Goal: Task Accomplishment & Management: Manage account settings

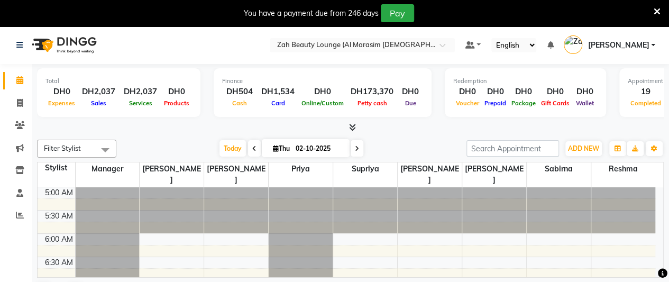
click at [360, 147] on span at bounding box center [357, 148] width 13 height 16
type input "03-10-2025"
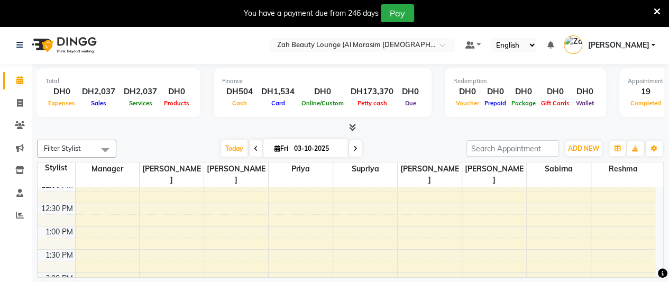
scroll to position [272, 0]
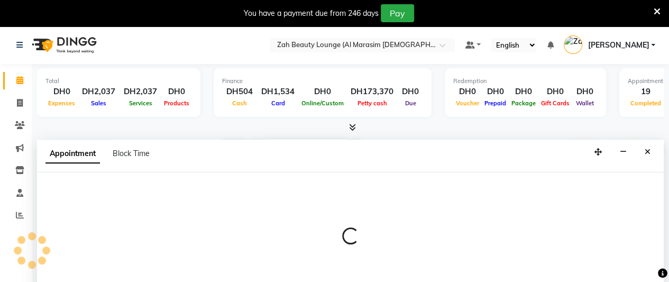
scroll to position [26, 0]
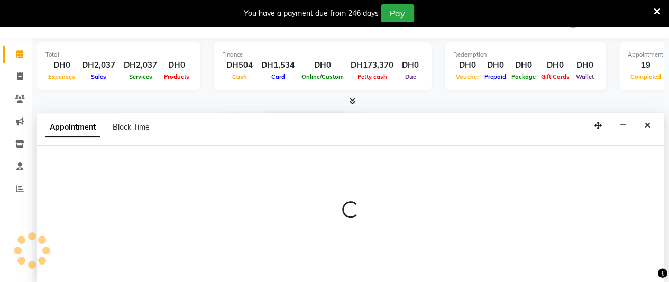
select select "38547"
select select "tentative"
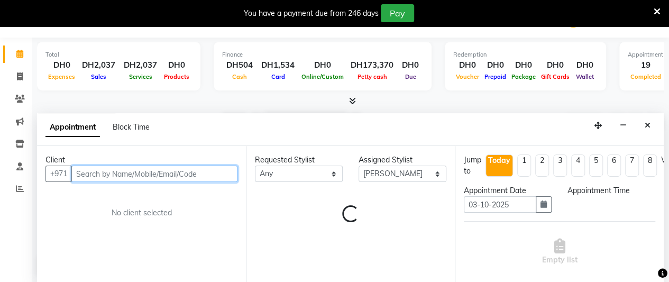
select select "720"
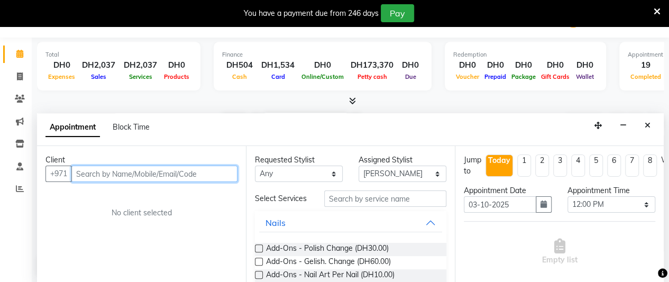
click at [143, 175] on input "text" at bounding box center [154, 174] width 166 height 16
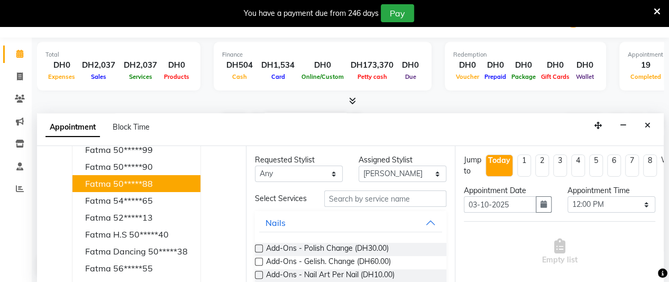
scroll to position [78, 0]
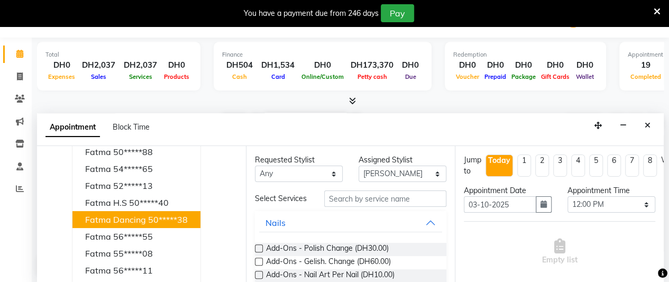
click at [145, 215] on button "Fatma Dancing 50*****38" at bounding box center [136, 219] width 128 height 17
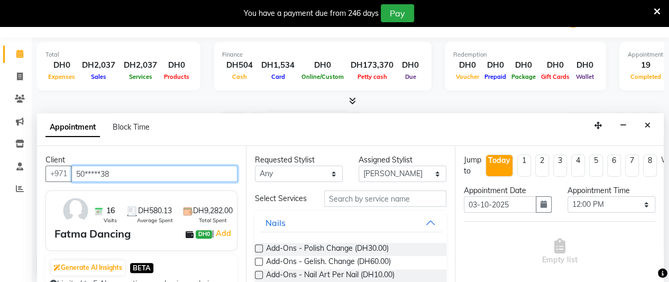
type input "50*****38"
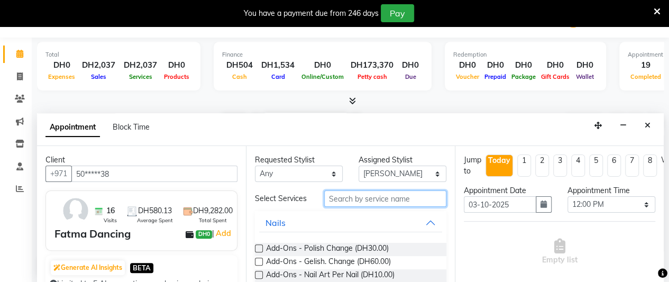
click at [401, 202] on input "text" at bounding box center [385, 198] width 122 height 16
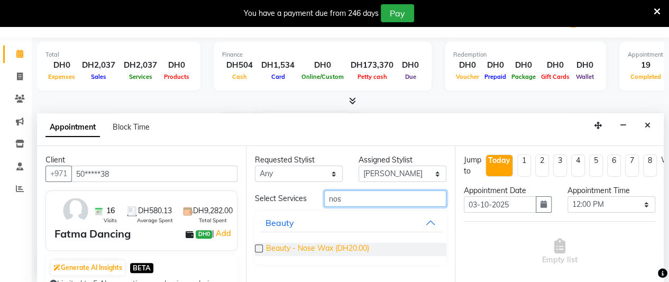
type input "nos"
click at [331, 249] on span "Beauty - Nose Wax (DH20.00)" at bounding box center [317, 249] width 103 height 13
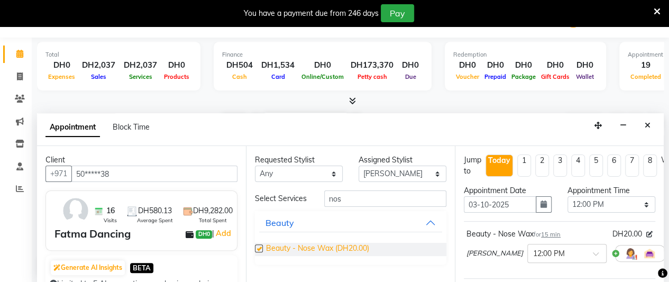
checkbox input "false"
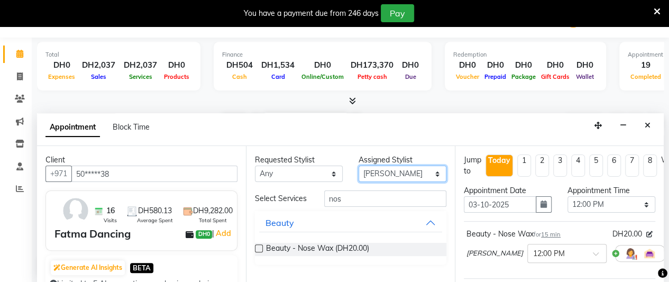
click at [393, 177] on select "Select [PERSON_NAME] Manager [PERSON_NAME] Priya Reshma Sabirna [PERSON_NAME]" at bounding box center [403, 174] width 88 height 16
select select "38551"
click at [359, 166] on select "Select [PERSON_NAME] Manager [PERSON_NAME] Priya Reshma Sabirna [PERSON_NAME]" at bounding box center [403, 174] width 88 height 16
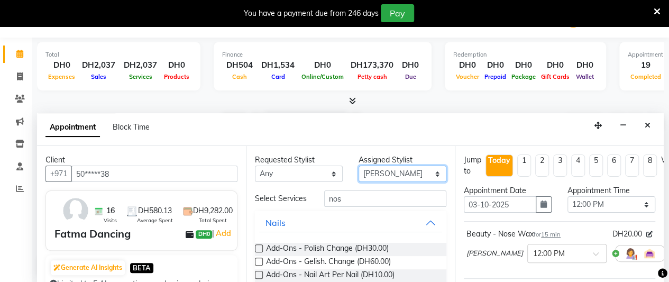
scroll to position [106, 0]
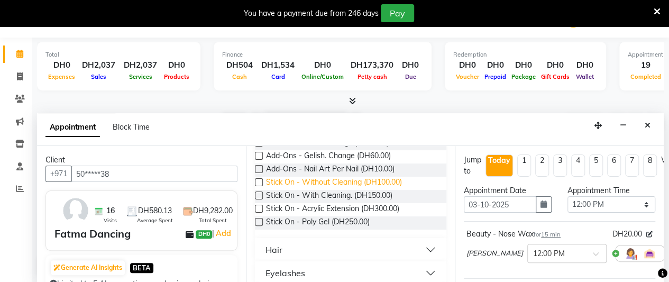
click at [392, 189] on span "Stick On - Without Cleaning (DH100.00)" at bounding box center [334, 183] width 136 height 13
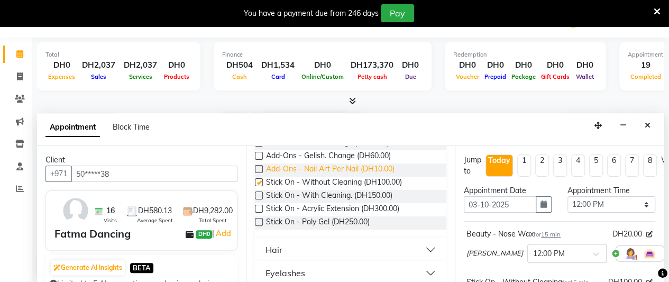
checkbox input "false"
click at [385, 175] on span "Add-Ons - Nail Art Per Nail (DH10.00)" at bounding box center [330, 169] width 129 height 13
checkbox input "false"
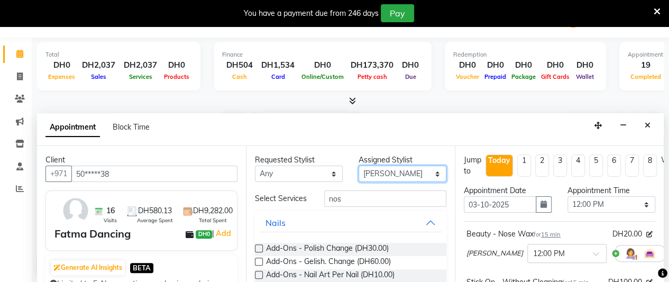
click at [387, 172] on select "Select [PERSON_NAME] Manager [PERSON_NAME] Priya Reshma Sabirna [PERSON_NAME]" at bounding box center [403, 174] width 88 height 16
click at [394, 174] on select "Select [PERSON_NAME] Manager [PERSON_NAME] Priya Reshma Sabirna [PERSON_NAME]" at bounding box center [403, 174] width 88 height 16
select select "38553"
click at [359, 166] on select "Select [PERSON_NAME] Manager [PERSON_NAME] Priya Reshma Sabirna [PERSON_NAME]" at bounding box center [403, 174] width 88 height 16
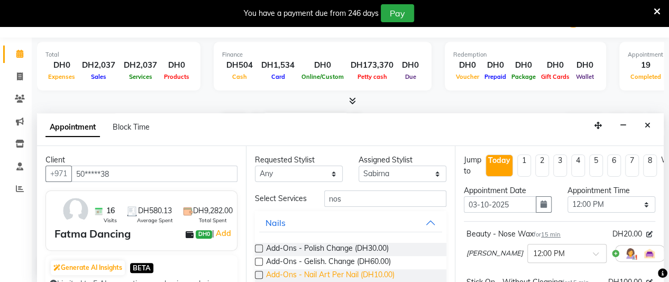
click at [384, 281] on span "Add-Ons - Nail Art Per Nail (DH10.00)" at bounding box center [330, 275] width 129 height 13
checkbox input "false"
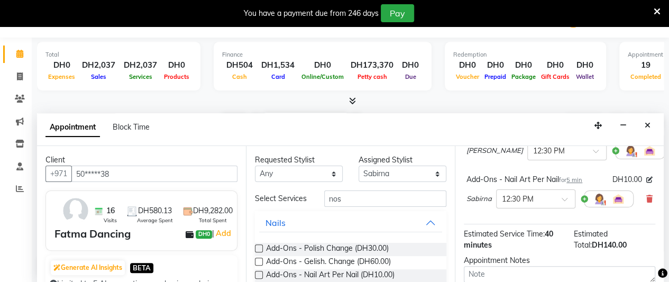
scroll to position [263, 0]
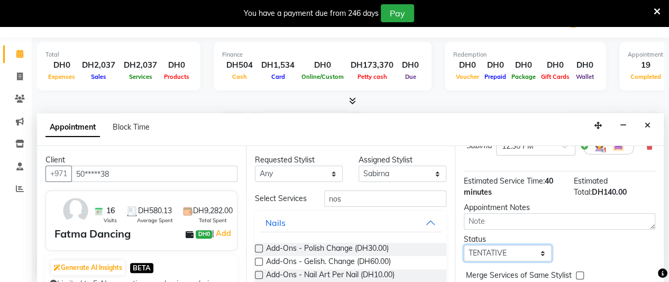
click at [505, 253] on select "Select TENTATIVE CONFIRM CHECK-IN UPCOMING" at bounding box center [508, 253] width 88 height 16
select select "confirm booking"
click at [464, 245] on select "Select TENTATIVE CONFIRM CHECK-IN UPCOMING" at bounding box center [508, 253] width 88 height 16
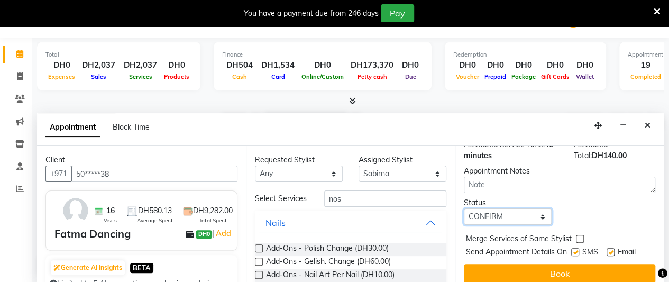
scroll to position [316, 0]
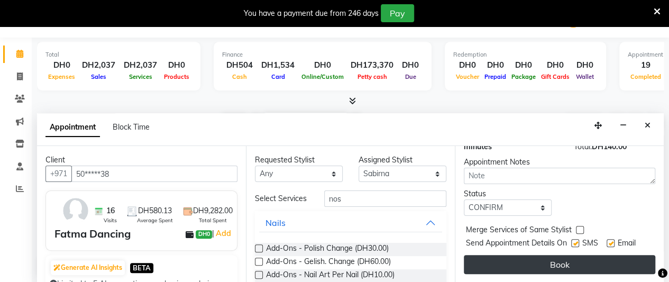
click at [531, 255] on button "Book" at bounding box center [559, 264] width 191 height 19
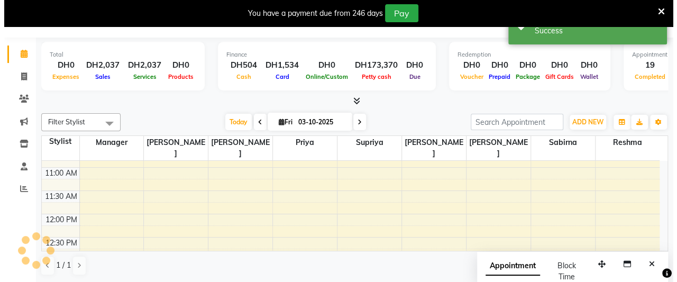
scroll to position [0, 0]
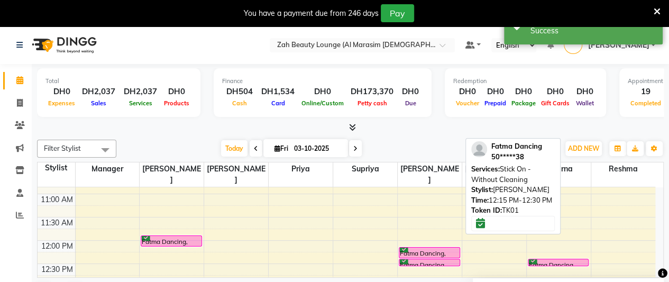
click at [422, 255] on div at bounding box center [429, 257] width 60 height 4
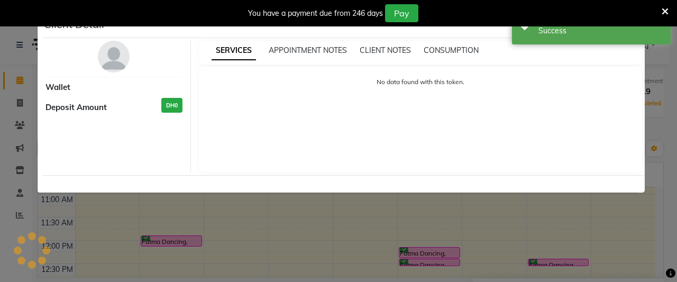
select select "6"
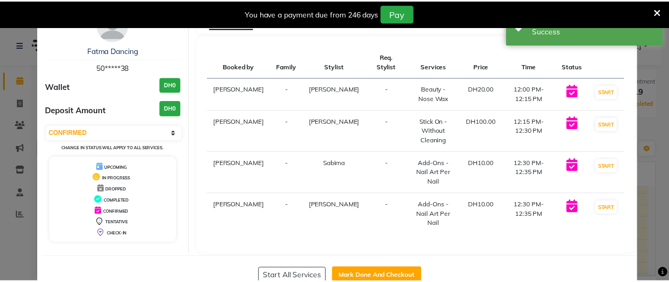
scroll to position [47, 0]
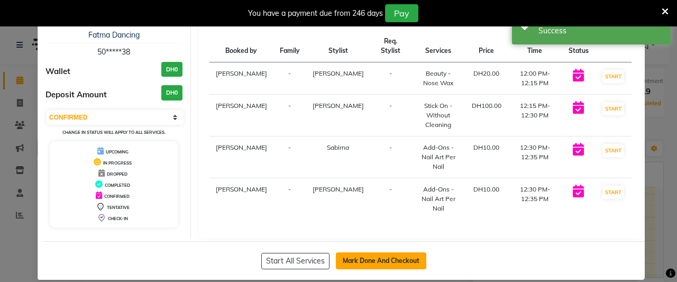
click at [404, 252] on button "Mark Done And Checkout" at bounding box center [381, 260] width 90 height 17
select select "service"
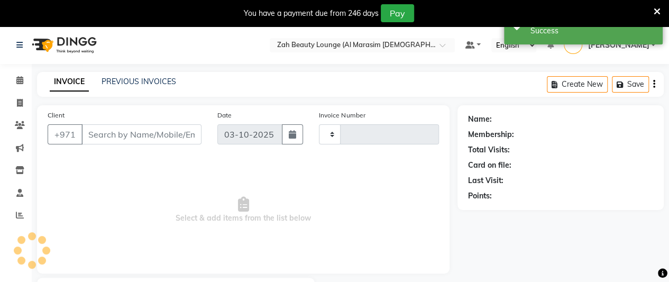
type input "1384"
select select "5617"
type input "50*****38"
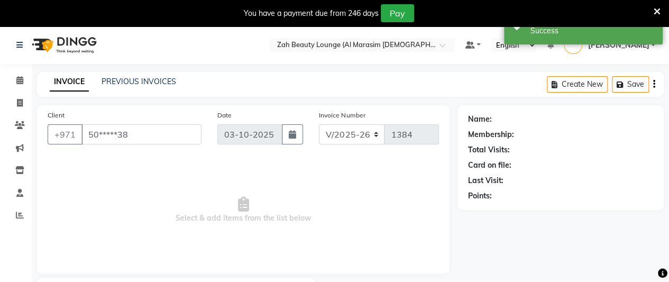
select select "38553"
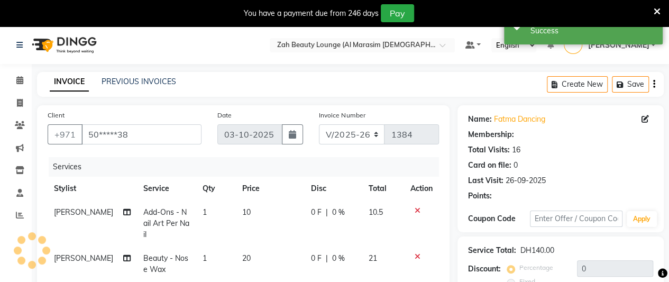
scroll to position [261, 0]
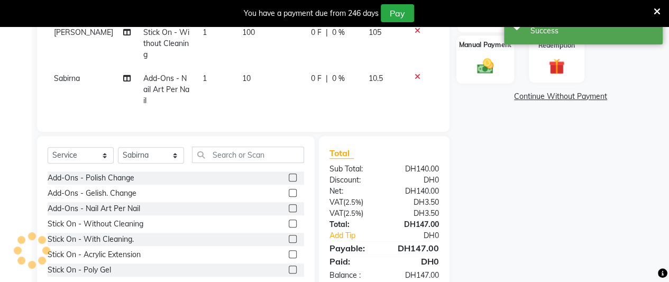
click at [488, 62] on img at bounding box center [485, 65] width 27 height 19
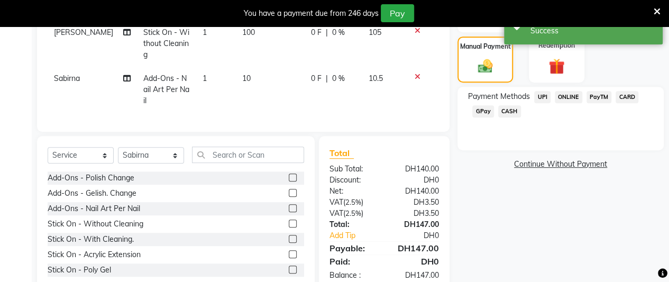
click at [633, 96] on span "CARD" at bounding box center [627, 97] width 23 height 12
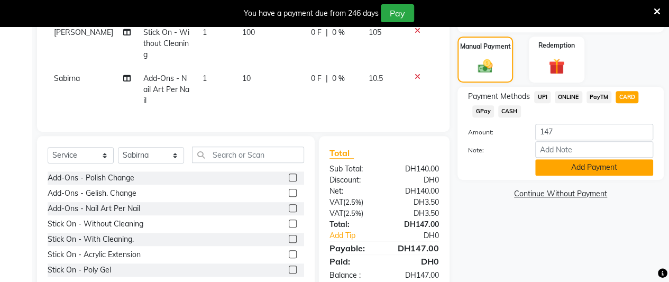
click at [621, 168] on button "Add Payment" at bounding box center [594, 167] width 118 height 16
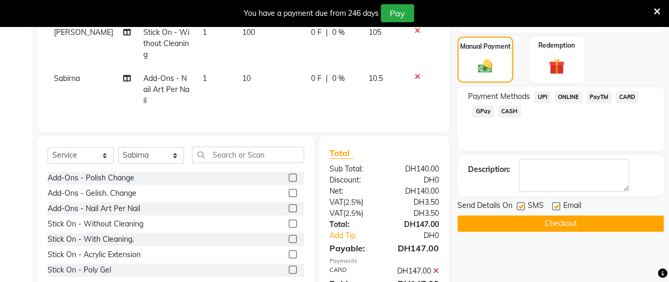
click at [617, 218] on button "Checkout" at bounding box center [561, 223] width 206 height 16
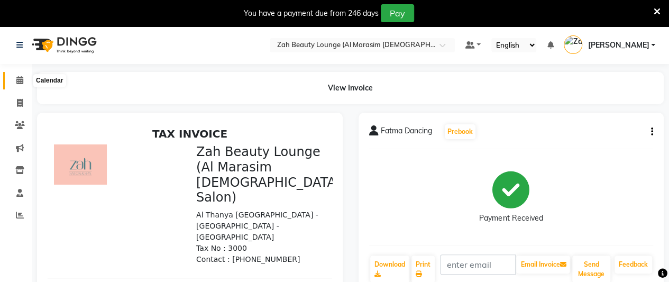
click at [21, 78] on icon at bounding box center [19, 80] width 7 height 8
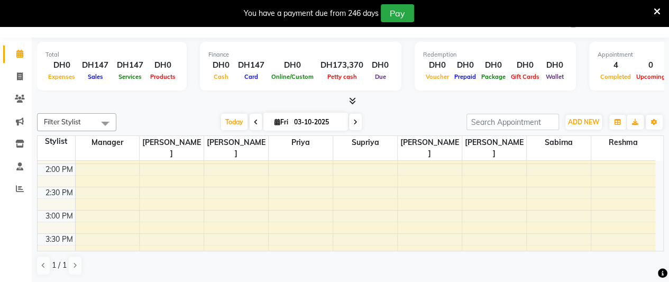
scroll to position [417, 0]
click at [421, 185] on div "5:00 AM 5:30 AM 6:00 AM 6:30 AM 7:00 AM 7:30 AM 8:00 AM 8:30 AM 9:00 AM 9:30 AM…" at bounding box center [347, 186] width 618 height 884
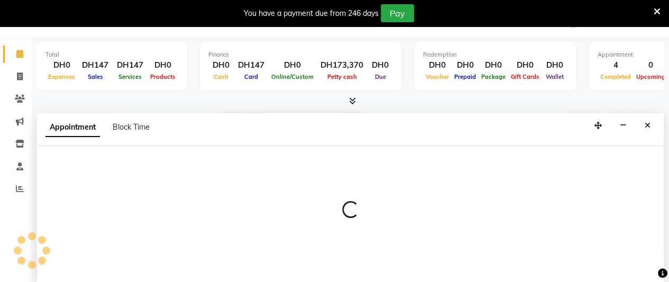
select select "38551"
select select "tentative"
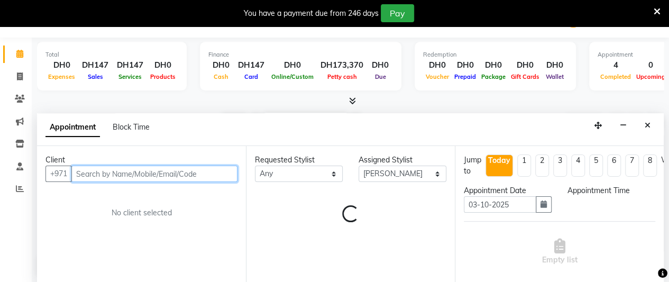
select select "885"
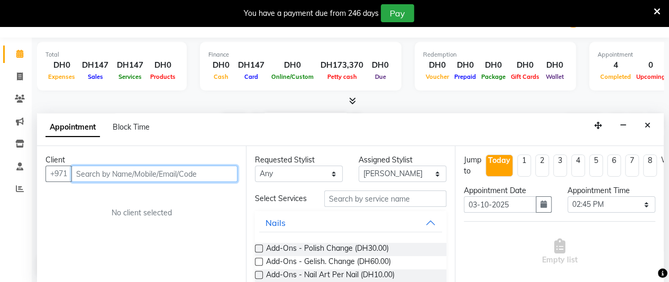
click at [141, 172] on input "text" at bounding box center [154, 174] width 166 height 16
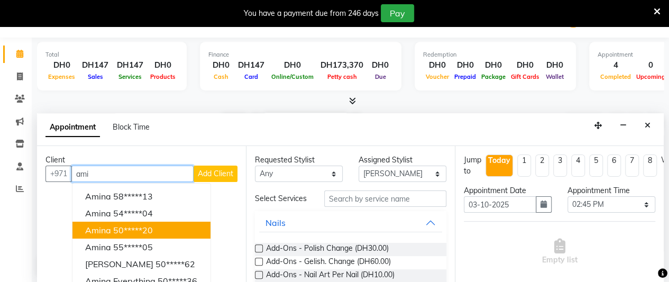
scroll to position [53, 0]
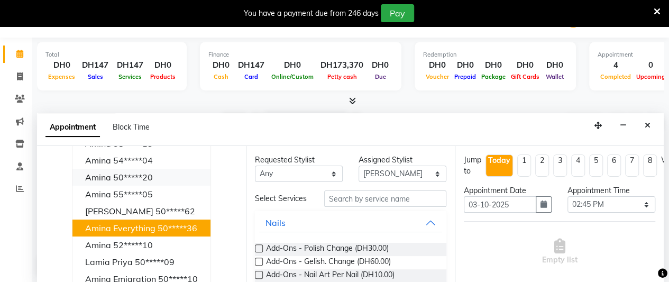
click at [156, 226] on button "Amina Everything 50*****36" at bounding box center [141, 228] width 138 height 17
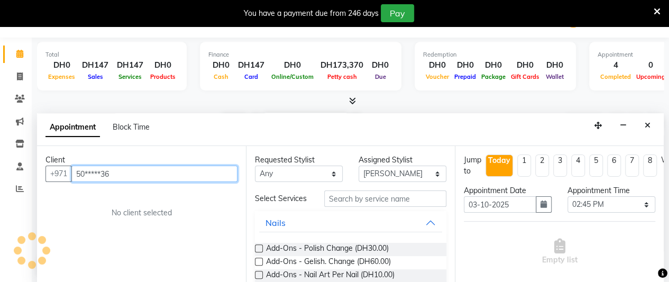
scroll to position [0, 0]
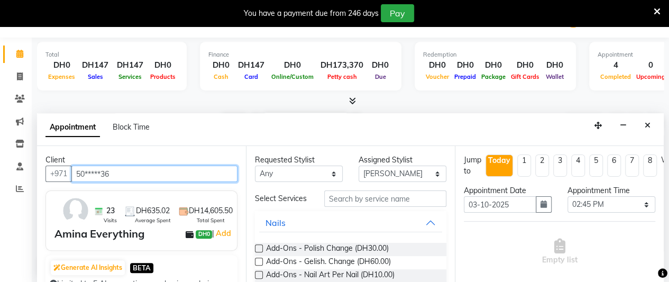
type input "50*****36"
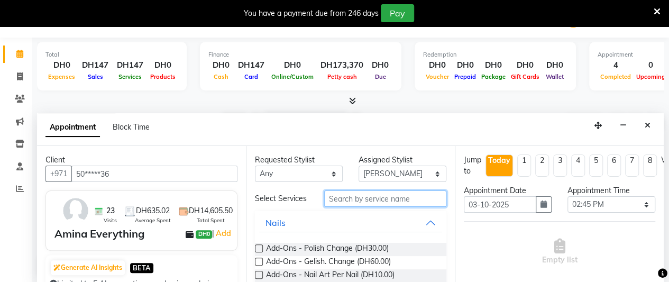
click at [401, 204] on input "text" at bounding box center [385, 198] width 122 height 16
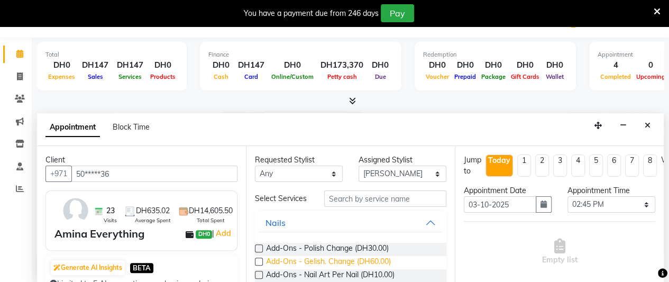
click at [389, 266] on span "Add-Ons - Gelish. Change (DH60.00)" at bounding box center [328, 262] width 125 height 13
checkbox input "false"
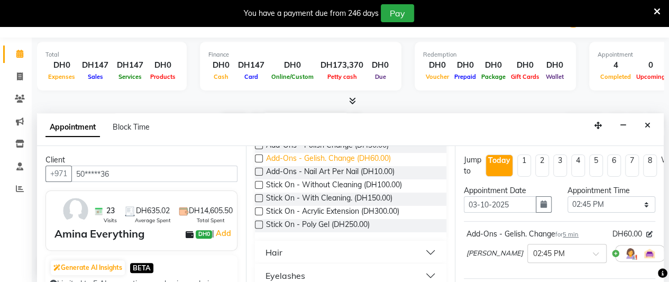
scroll to position [106, 0]
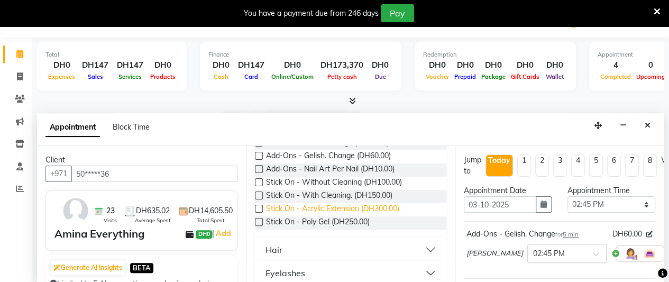
click at [397, 214] on span "Stick On - Acrylic Extension (DH300.00)" at bounding box center [332, 209] width 133 height 13
checkbox input "false"
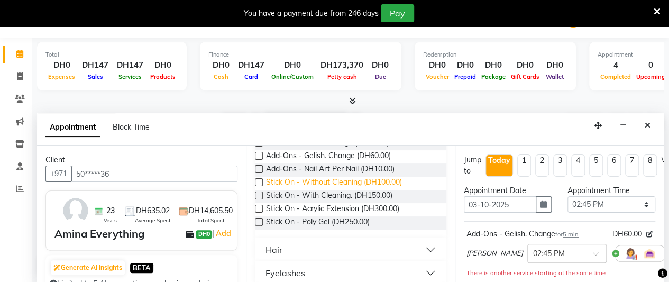
click at [389, 184] on span "Stick On - Without Cleaning (DH100.00)" at bounding box center [334, 183] width 136 height 13
checkbox input "false"
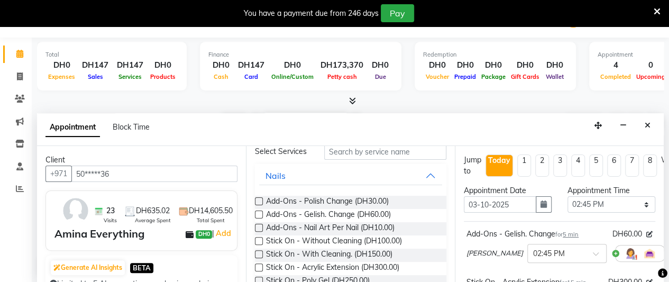
scroll to position [0, 0]
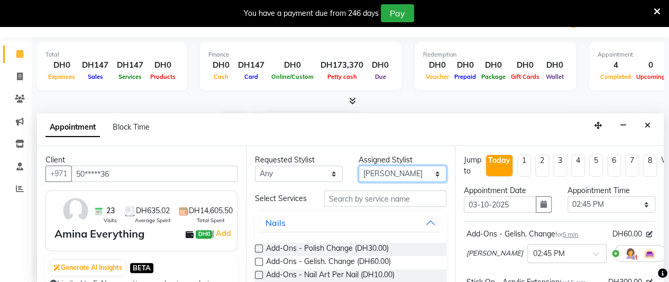
click at [395, 173] on select "Select [PERSON_NAME] Manager [PERSON_NAME] Priya Reshma Sabirna [PERSON_NAME]" at bounding box center [403, 174] width 88 height 16
select select "38553"
click at [359, 166] on select "Select [PERSON_NAME] Manager [PERSON_NAME] Priya Reshma Sabirna [PERSON_NAME]" at bounding box center [403, 174] width 88 height 16
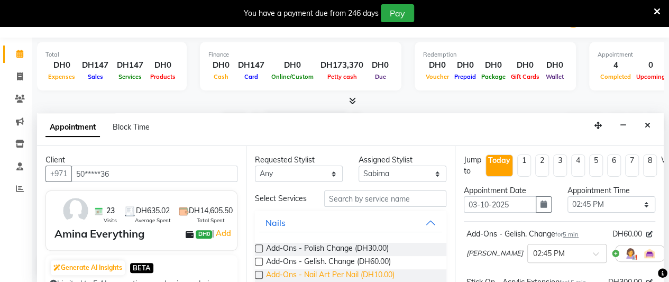
click at [385, 278] on span "Add-Ons - Nail Art Per Nail (DH10.00)" at bounding box center [330, 275] width 129 height 13
checkbox input "false"
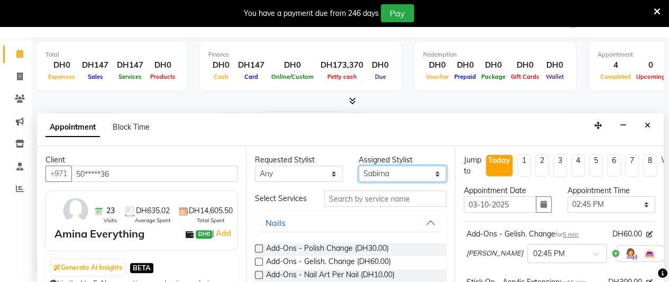
click at [379, 172] on select "Select [PERSON_NAME] Manager [PERSON_NAME] Priya Reshma Sabirna [PERSON_NAME]" at bounding box center [403, 174] width 88 height 16
select select "38548"
click at [359, 166] on select "Select [PERSON_NAME] Manager [PERSON_NAME] Priya Reshma Sabirna [PERSON_NAME]" at bounding box center [403, 174] width 88 height 16
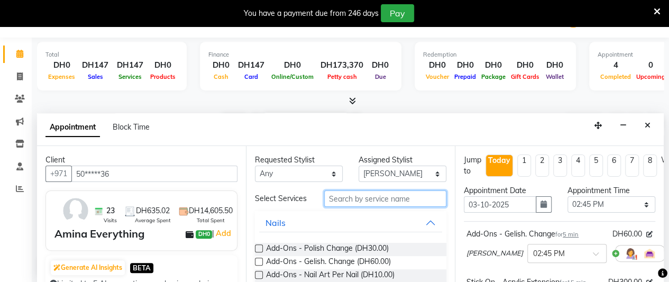
click at [391, 202] on input "text" at bounding box center [385, 198] width 122 height 16
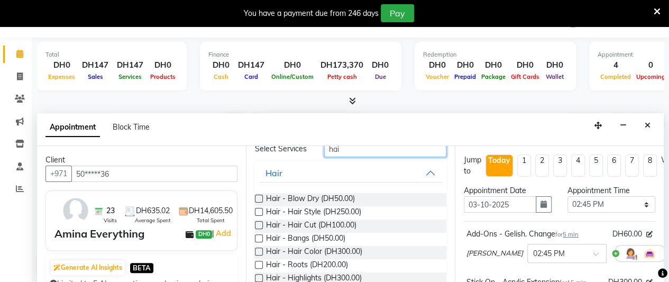
scroll to position [102, 0]
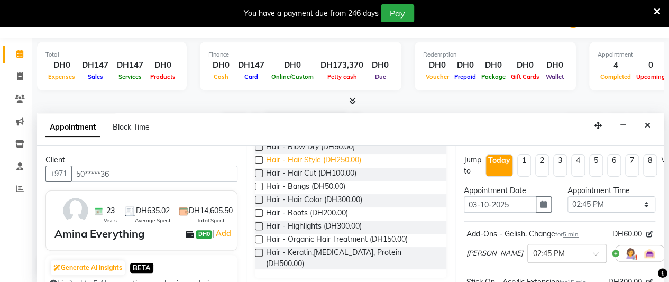
type input "hai"
click at [348, 164] on span "Hair - Hair Style (DH250.00)" at bounding box center [313, 160] width 95 height 13
checkbox input "false"
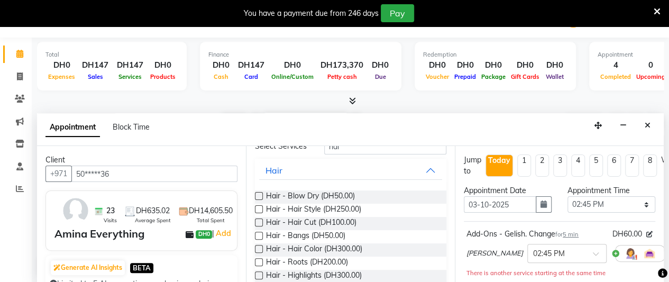
scroll to position [0, 0]
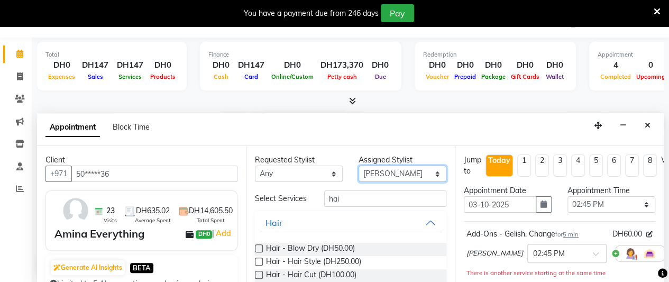
click at [379, 178] on select "Select [PERSON_NAME] Manager [PERSON_NAME] Priya Reshma Sabirna [PERSON_NAME]" at bounding box center [403, 174] width 88 height 16
select select "38549"
click at [359, 166] on select "Select [PERSON_NAME] Manager [PERSON_NAME] Priya Reshma Sabirna [PERSON_NAME]" at bounding box center [403, 174] width 88 height 16
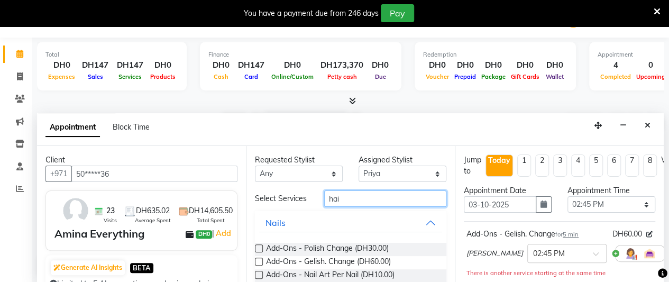
click at [383, 199] on input "hai" at bounding box center [385, 198] width 122 height 16
type input "h"
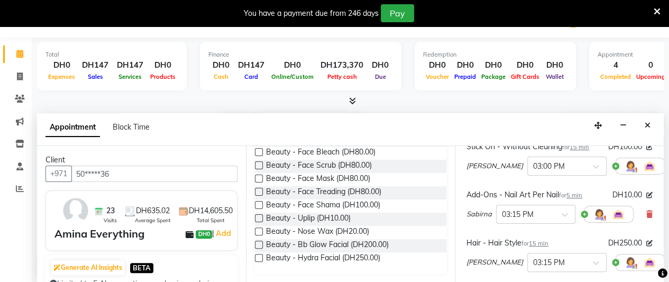
scroll to position [212, 0]
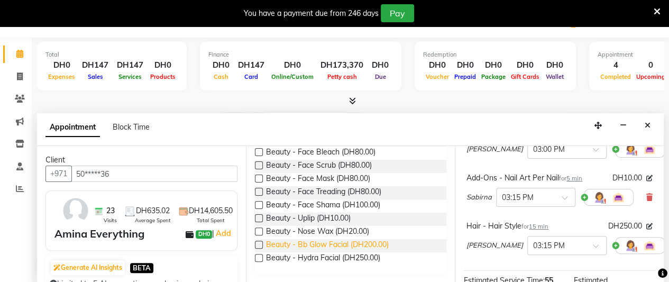
type input "beau"
click at [356, 245] on span "Beauty - Bb Glow Facial (DH200.00)" at bounding box center [327, 245] width 123 height 13
checkbox input "false"
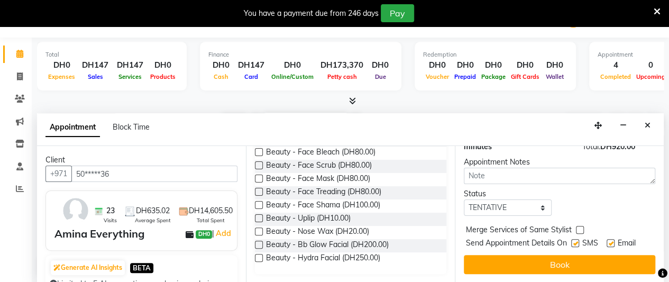
scroll to position [348, 0]
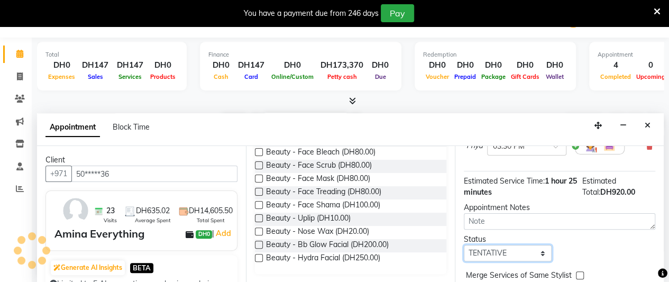
click at [506, 254] on select "Select TENTATIVE CONFIRM CHECK-IN UPCOMING" at bounding box center [508, 253] width 88 height 16
select select "confirm booking"
click at [464, 245] on select "Select TENTATIVE CONFIRM CHECK-IN UPCOMING" at bounding box center [508, 253] width 88 height 16
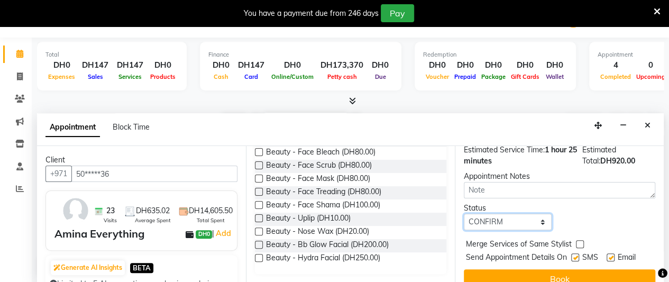
scroll to position [401, 0]
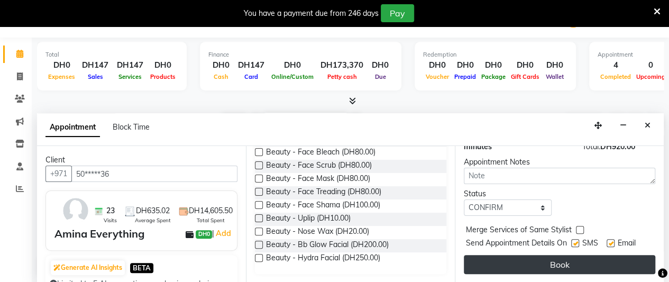
click at [550, 259] on button "Book" at bounding box center [559, 264] width 191 height 19
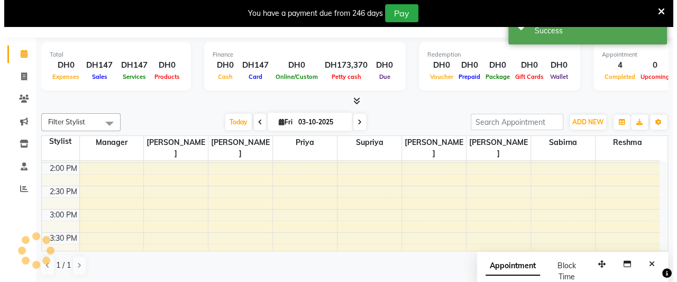
scroll to position [0, 0]
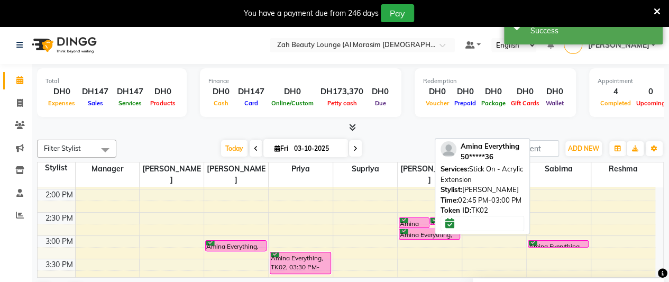
click at [418, 218] on div "Amina Everything, TK02, 02:45 PM-03:00 PM, Stick On - Acrylic Extension" at bounding box center [414, 223] width 30 height 10
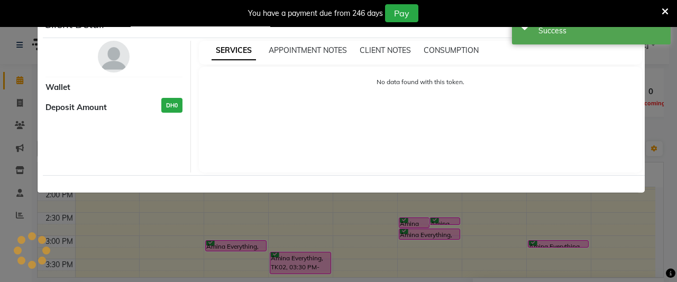
select select "6"
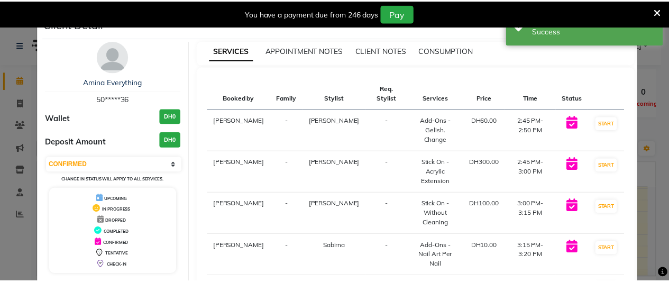
scroll to position [80, 0]
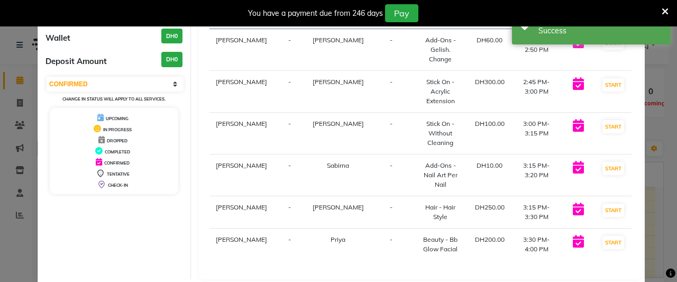
select select "service"
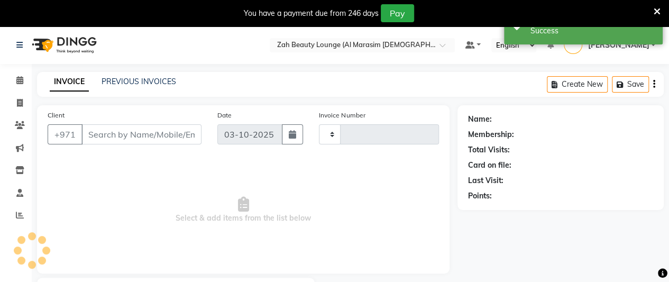
type input "1385"
select select "5617"
type input "50*****36"
select select "38553"
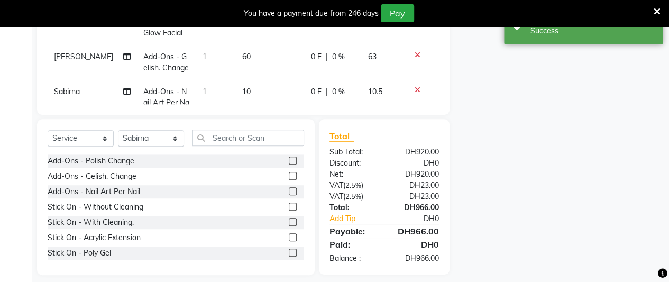
scroll to position [159, 0]
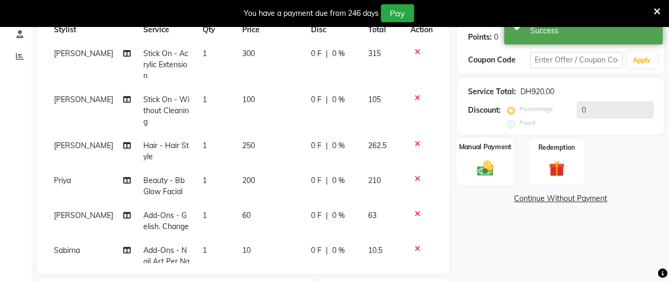
click at [501, 159] on div "Manual Payment" at bounding box center [485, 162] width 58 height 48
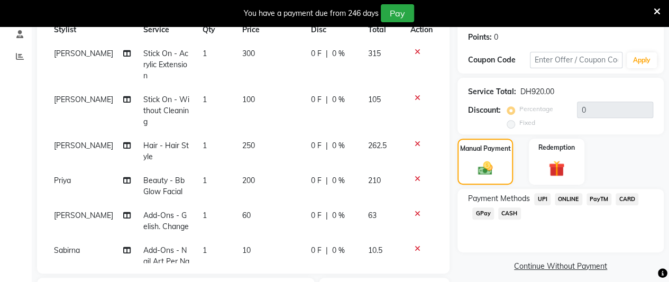
click at [508, 211] on span "CASH" at bounding box center [509, 213] width 23 height 12
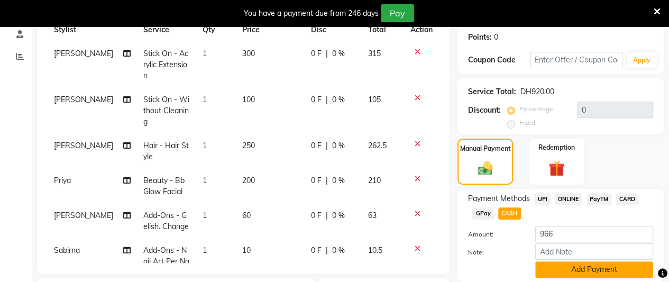
scroll to position [264, 0]
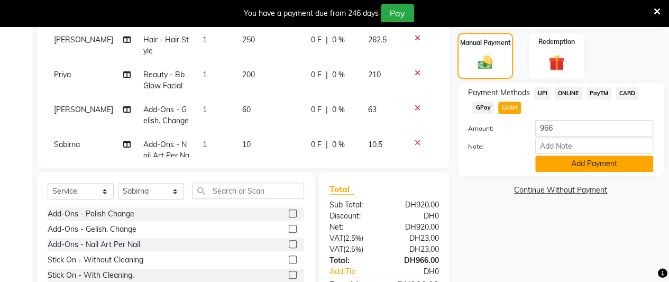
click at [617, 161] on button "Add Payment" at bounding box center [594, 164] width 118 height 16
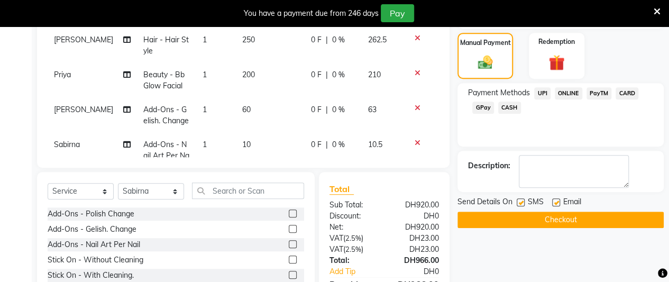
click at [574, 216] on button "Checkout" at bounding box center [561, 220] width 206 height 16
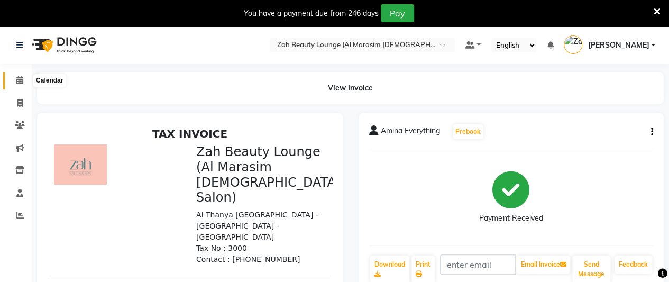
click at [19, 84] on icon at bounding box center [19, 80] width 7 height 8
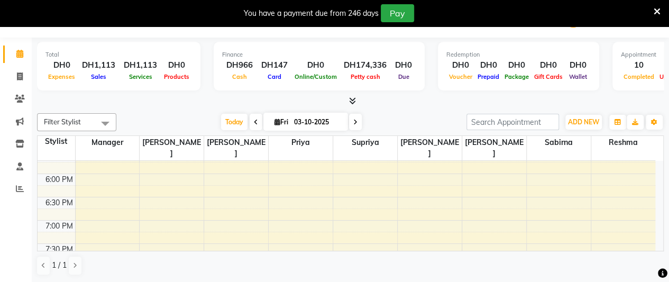
scroll to position [575, 0]
click at [240, 210] on div "5:00 AM 5:30 AM 6:00 AM 6:30 AM 7:00 AM 7:30 AM 8:00 AM 8:30 AM 9:00 AM 9:30 AM…" at bounding box center [347, 27] width 618 height 884
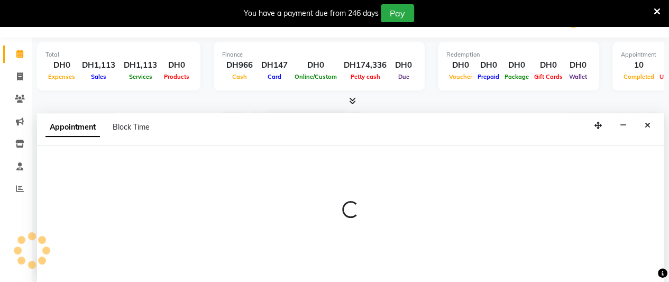
select select "38548"
select select "tentative"
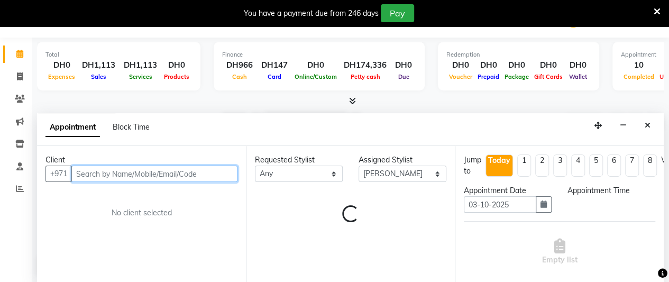
select select "1125"
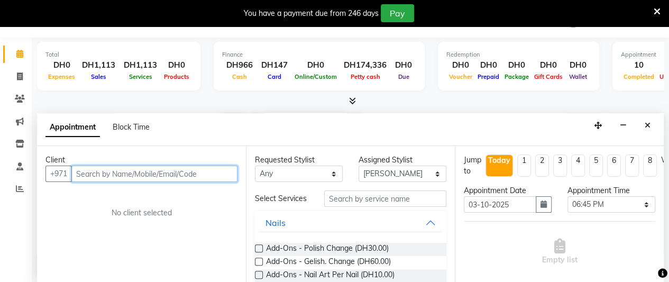
click at [157, 174] on input "text" at bounding box center [154, 174] width 166 height 16
click at [171, 170] on input "text" at bounding box center [154, 174] width 166 height 16
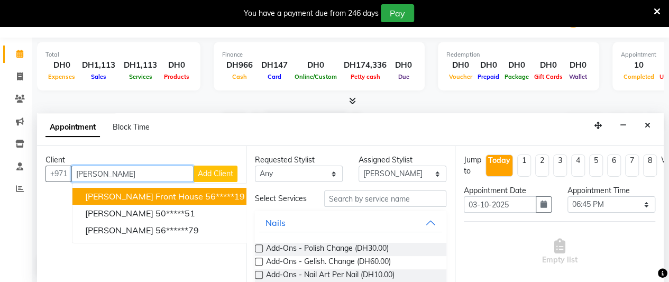
click at [142, 196] on span "[PERSON_NAME] front house" at bounding box center [144, 196] width 118 height 11
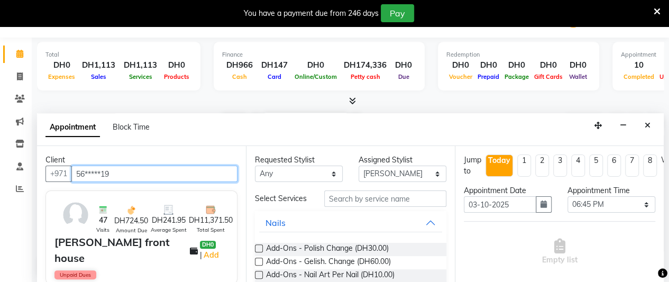
type input "56*****19"
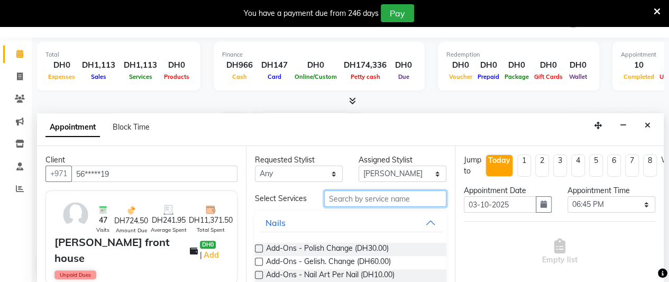
click at [398, 202] on input "text" at bounding box center [385, 198] width 122 height 16
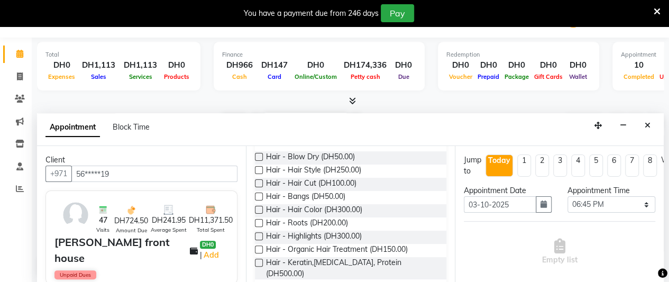
scroll to position [102, 0]
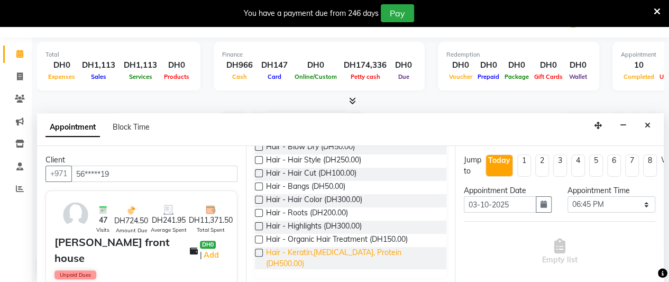
type input "hai"
click at [389, 257] on span "Hair - Keratin,[MEDICAL_DATA], Protein (DH500.00)" at bounding box center [352, 258] width 172 height 22
checkbox input "false"
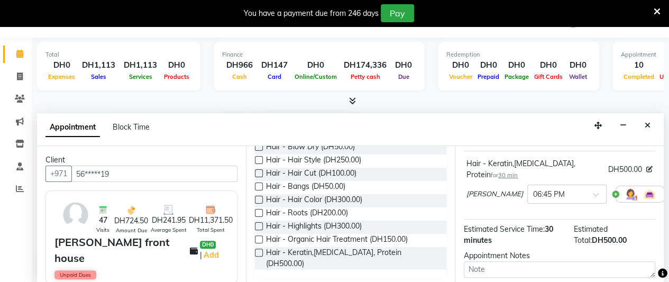
scroll to position [160, 0]
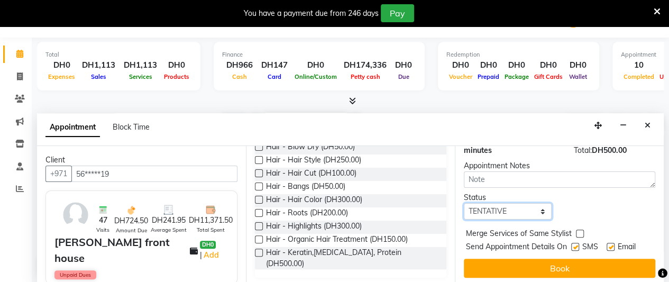
click at [513, 203] on select "Select TENTATIVE CONFIRM CHECK-IN UPCOMING" at bounding box center [508, 211] width 88 height 16
select select "confirm booking"
click at [464, 203] on select "Select TENTATIVE CONFIRM CHECK-IN UPCOMING" at bounding box center [508, 211] width 88 height 16
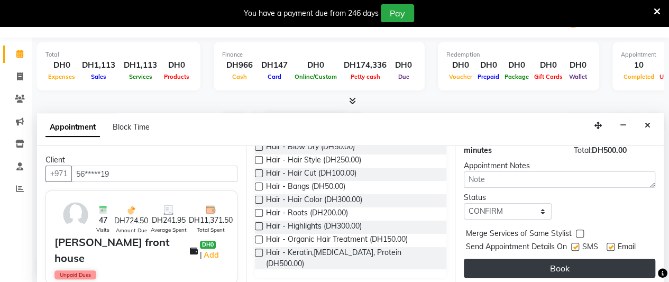
click at [515, 259] on button "Book" at bounding box center [559, 268] width 191 height 19
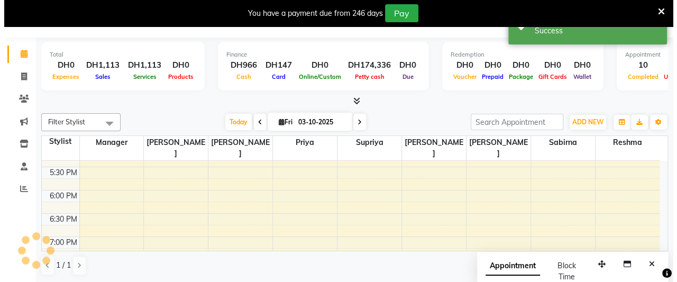
scroll to position [0, 0]
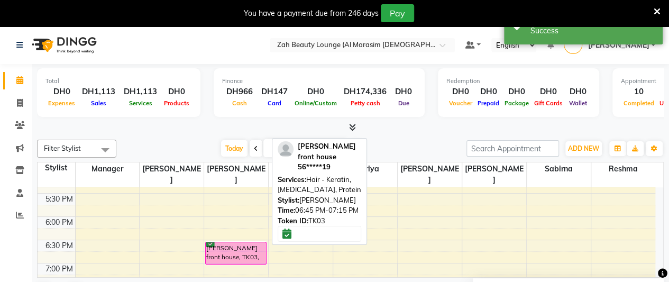
click at [252, 242] on div "[PERSON_NAME] front house, TK03, 06:45 PM-07:15 PM, Hair - Keratin,[MEDICAL_DAT…" at bounding box center [236, 253] width 60 height 22
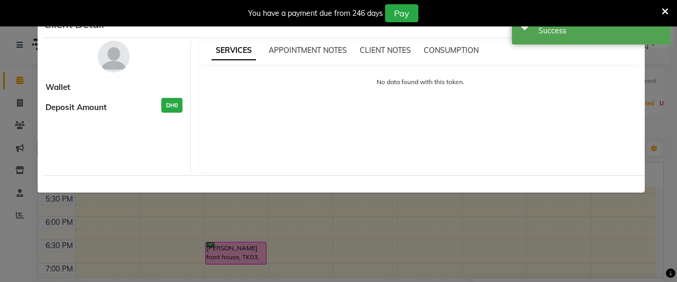
select select "6"
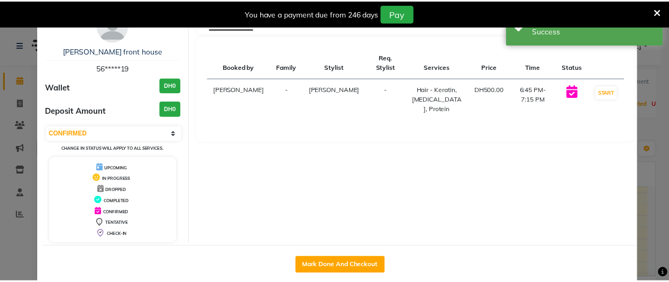
scroll to position [47, 0]
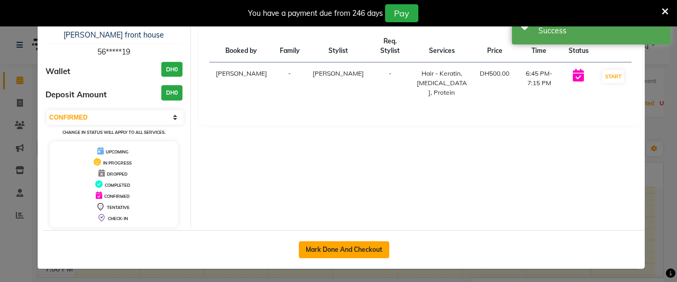
click at [352, 246] on button "Mark Done And Checkout" at bounding box center [344, 249] width 90 height 17
select select "service"
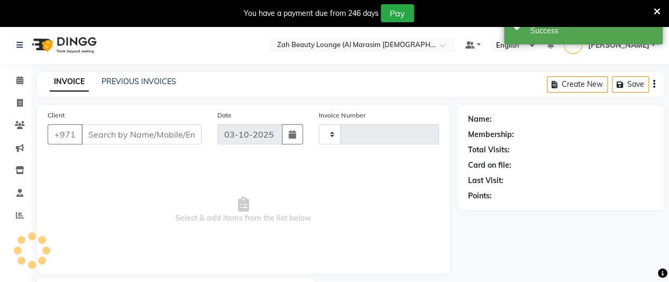
type input "1386"
select select "5617"
type input "56*****19"
select select "38548"
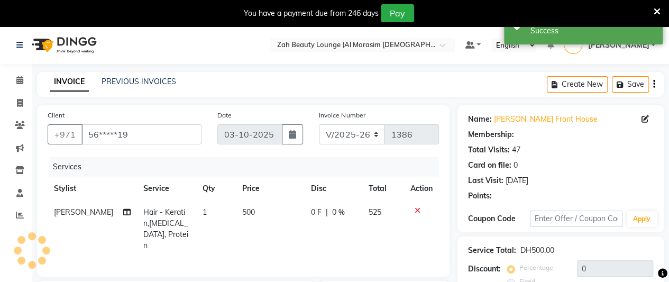
scroll to position [167, 0]
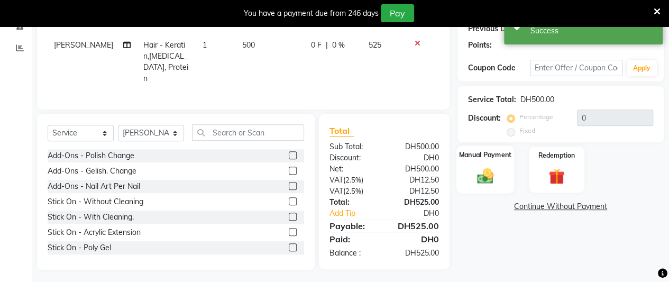
click at [490, 169] on img at bounding box center [485, 175] width 27 height 19
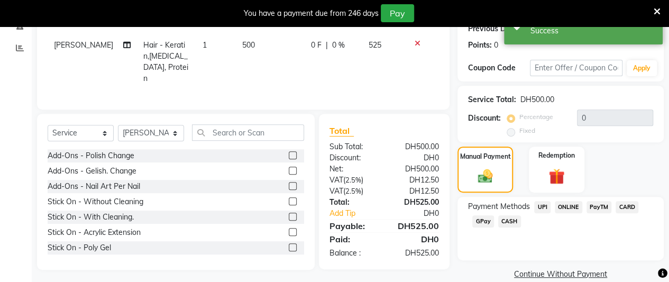
click at [629, 205] on span "CARD" at bounding box center [627, 207] width 23 height 12
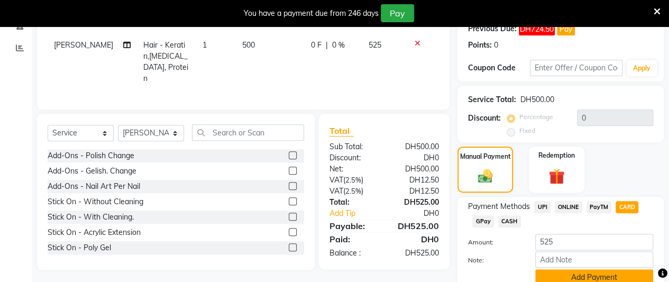
click at [617, 277] on button "Add Payment" at bounding box center [594, 277] width 118 height 16
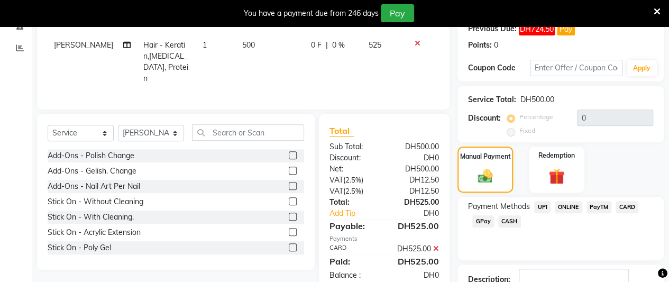
scroll to position [241, 0]
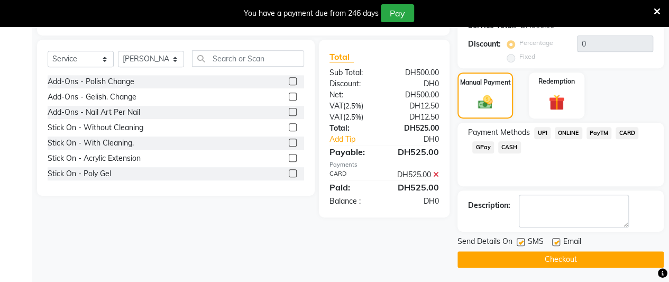
click at [584, 259] on button "Checkout" at bounding box center [561, 259] width 206 height 16
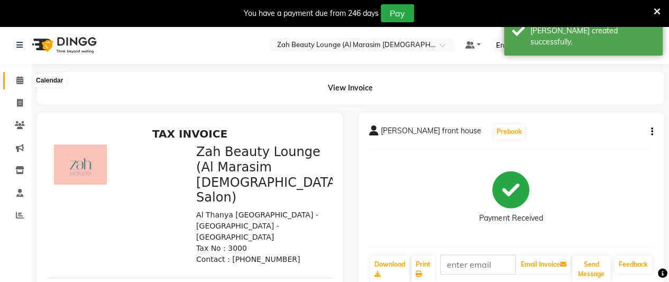
click at [17, 81] on icon at bounding box center [19, 80] width 7 height 8
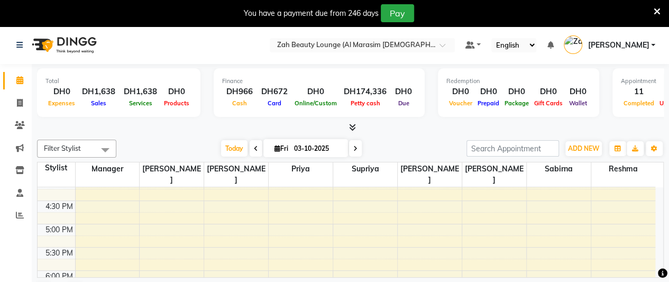
scroll to position [484, 0]
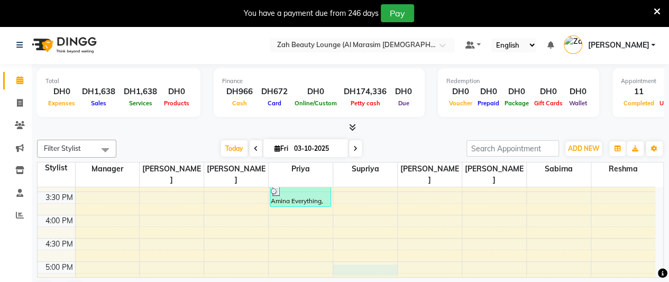
click at [369, 255] on div "5:00 AM 5:30 AM 6:00 AM 6:30 AM 7:00 AM 7:30 AM 8:00 AM 8:30 AM 9:00 AM 9:30 AM…" at bounding box center [347, 145] width 618 height 884
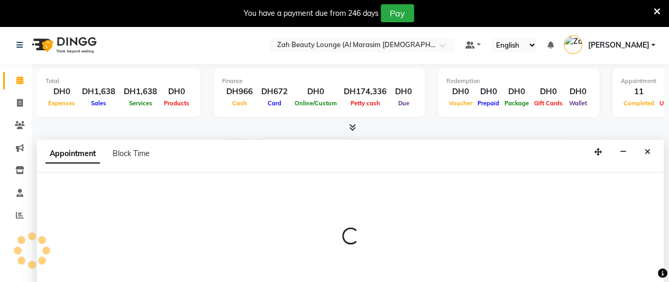
scroll to position [26, 0]
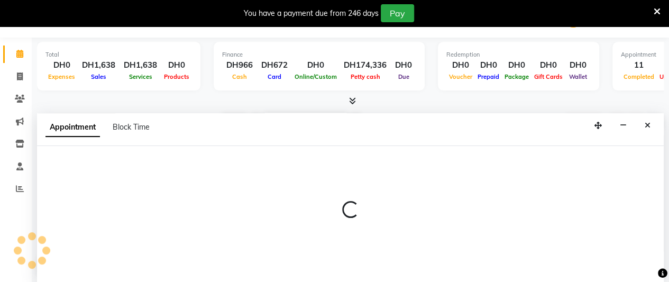
select select "38550"
select select "1035"
select select "tentative"
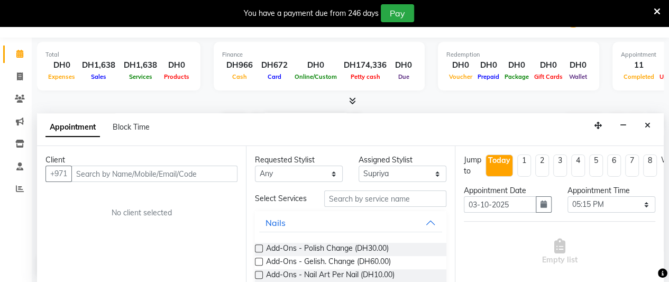
click at [159, 174] on input "text" at bounding box center [154, 174] width 166 height 16
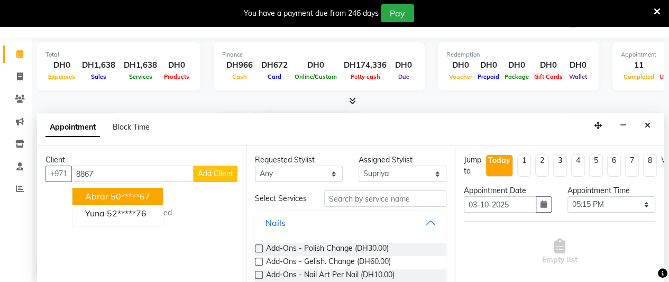
click at [145, 193] on ngb-highlight "50*****67" at bounding box center [131, 196] width 40 height 11
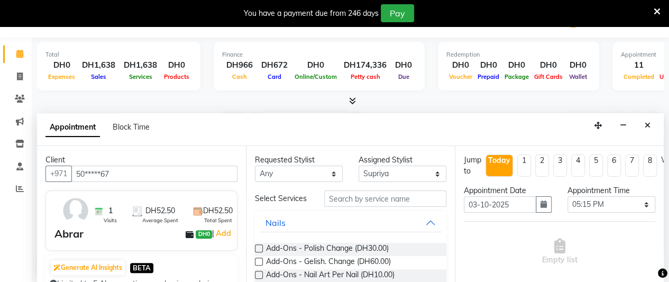
type input "50*****67"
click at [379, 202] on input "text" at bounding box center [385, 198] width 122 height 16
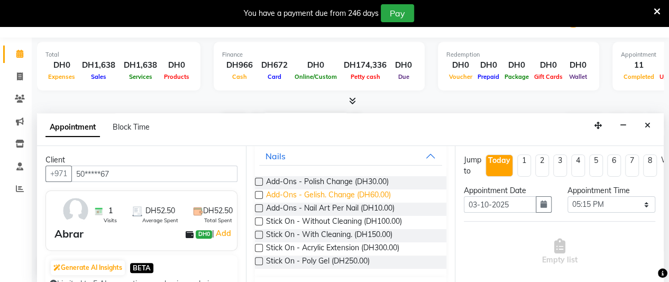
scroll to position [0, 0]
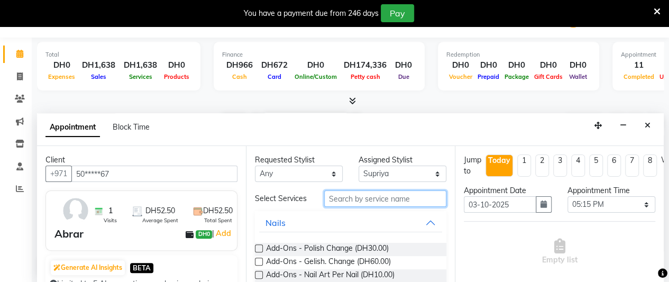
click at [382, 199] on input "text" at bounding box center [385, 198] width 122 height 16
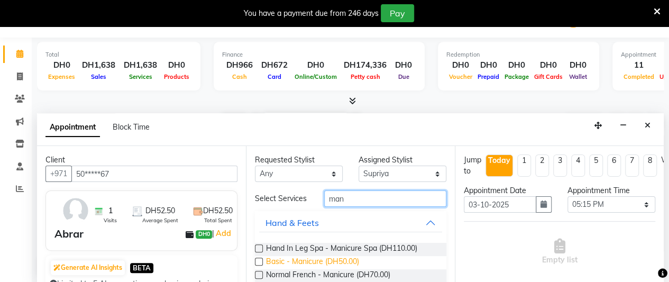
type input "man"
click at [325, 268] on span "Basic - Manicure (DH50.00)" at bounding box center [312, 262] width 93 height 13
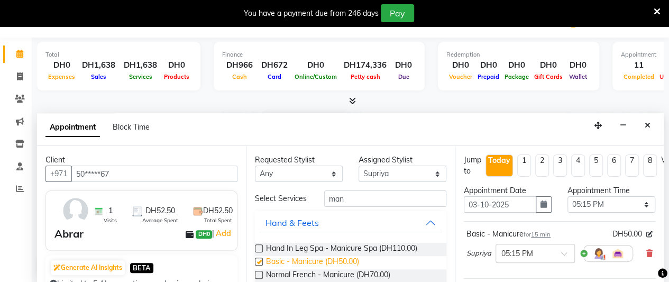
checkbox input "false"
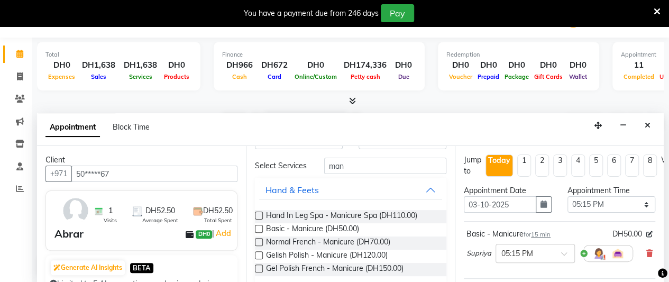
scroll to position [49, 0]
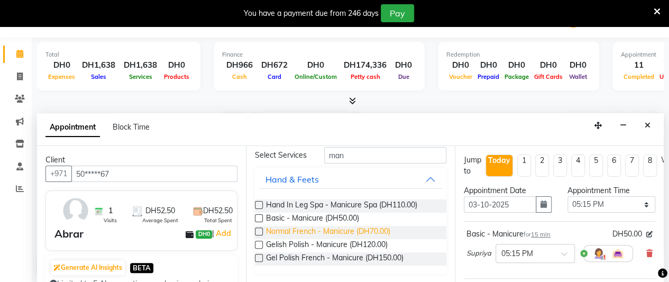
click at [380, 230] on span "Normal French - Manicure (DH70.00)" at bounding box center [328, 232] width 124 height 13
checkbox input "false"
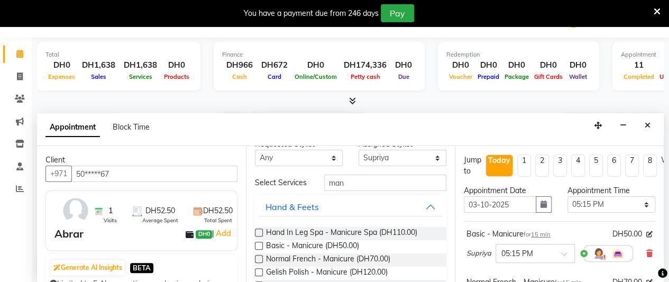
scroll to position [0, 0]
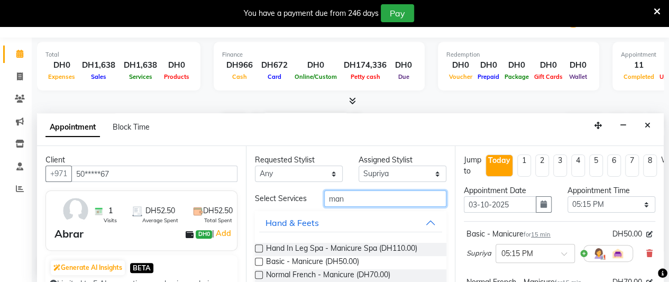
click at [391, 198] on input "man" at bounding box center [385, 198] width 122 height 16
type input "m"
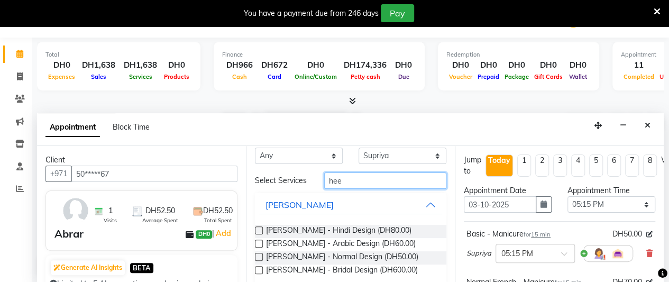
scroll to position [35, 0]
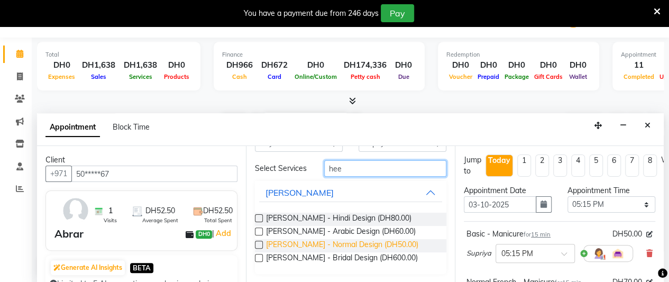
type input "hee"
click at [365, 242] on span "[PERSON_NAME] - Normal Design (DH50.00)" at bounding box center [342, 245] width 152 height 13
click at [365, 241] on span "[PERSON_NAME] - Normal Design (DH50.00)" at bounding box center [342, 245] width 152 height 13
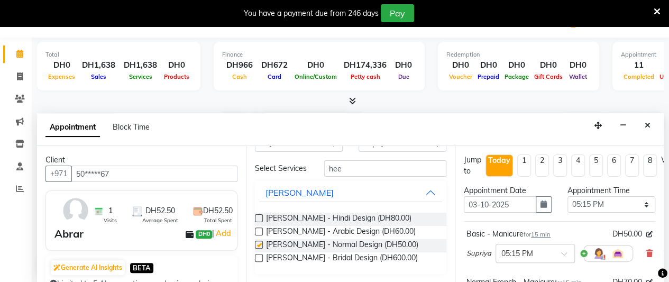
checkbox input "false"
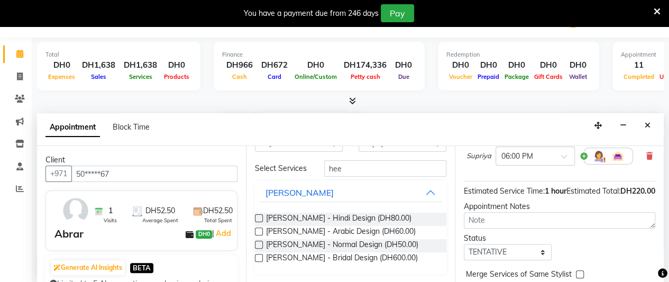
scroll to position [264, 0]
click at [527, 243] on select "Select TENTATIVE CONFIRM CHECK-IN UPCOMING" at bounding box center [508, 251] width 88 height 16
select select "confirm booking"
click at [464, 243] on select "Select TENTATIVE CONFIRM CHECK-IN UPCOMING" at bounding box center [508, 251] width 88 height 16
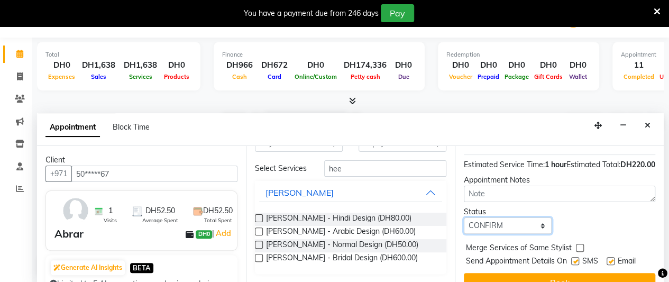
scroll to position [305, 0]
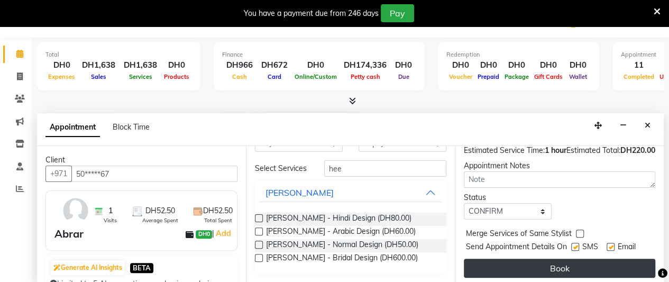
click at [540, 259] on button "Book" at bounding box center [559, 268] width 191 height 19
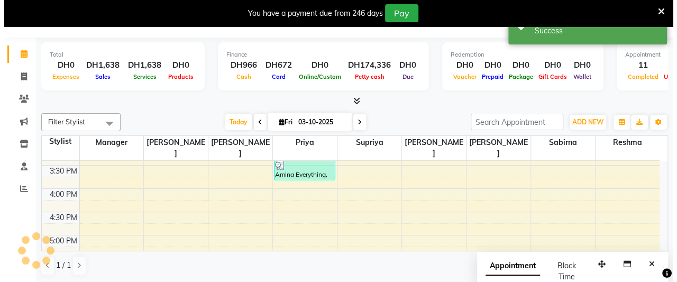
scroll to position [0, 0]
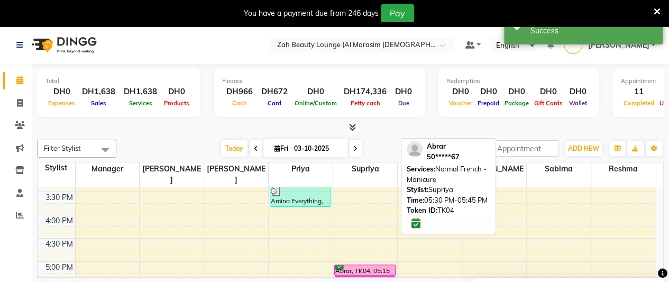
click at [370, 277] on div "Abrar, TK04, 05:30 PM-05:45 PM, Normal French - Manicure" at bounding box center [365, 282] width 60 height 10
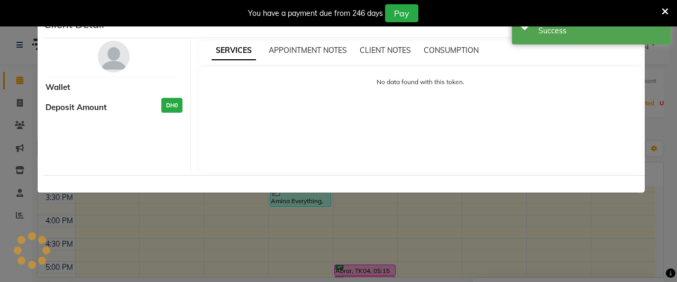
select select "6"
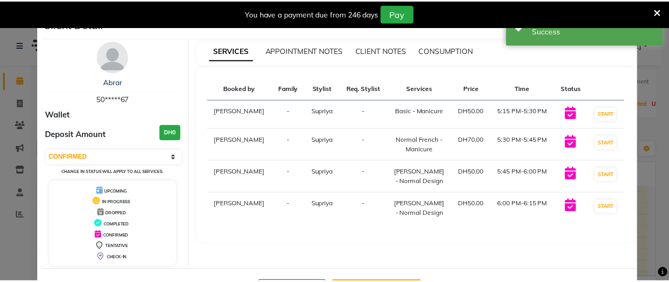
scroll to position [40, 0]
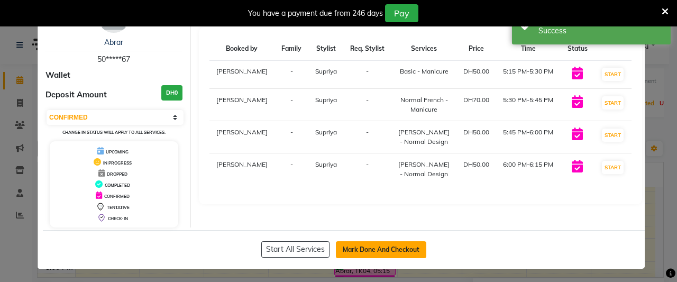
click at [366, 241] on button "Mark Done And Checkout" at bounding box center [381, 249] width 90 height 17
select select "service"
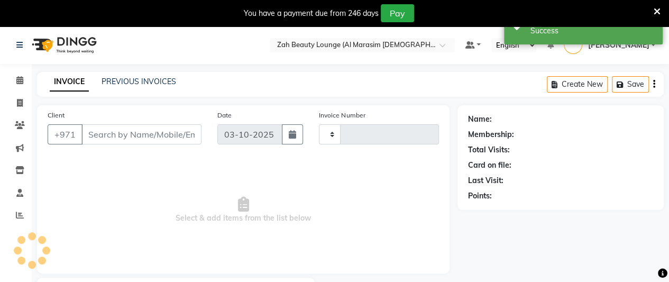
type input "1387"
select select "5617"
type input "50*****67"
select select "38550"
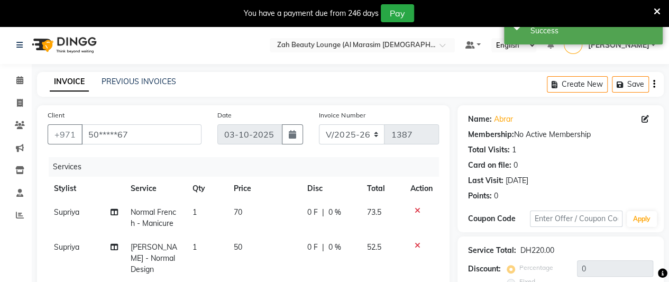
scroll to position [212, 0]
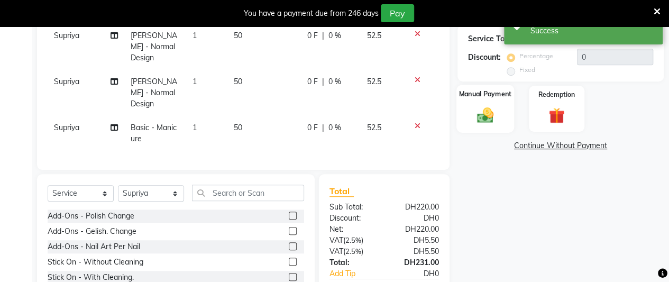
click at [487, 113] on img at bounding box center [485, 114] width 27 height 19
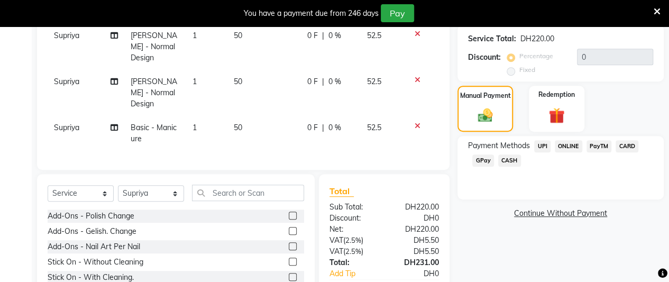
scroll to position [261, 0]
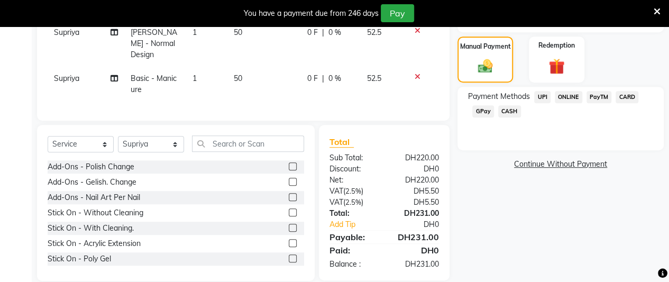
click at [627, 96] on span "CARD" at bounding box center [627, 97] width 23 height 12
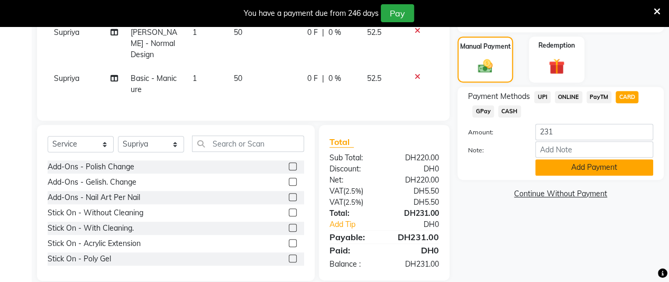
click at [606, 168] on button "Add Payment" at bounding box center [594, 167] width 118 height 16
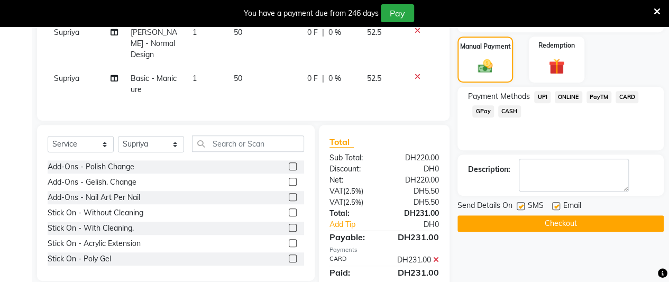
click at [609, 223] on button "Checkout" at bounding box center [561, 223] width 206 height 16
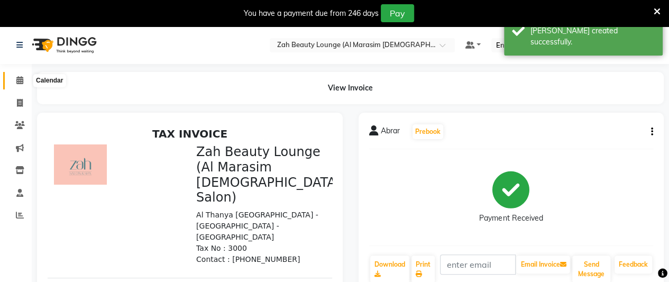
click at [21, 80] on icon at bounding box center [19, 80] width 7 height 8
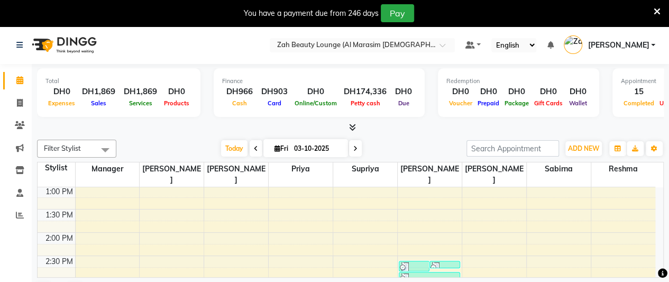
scroll to position [370, 0]
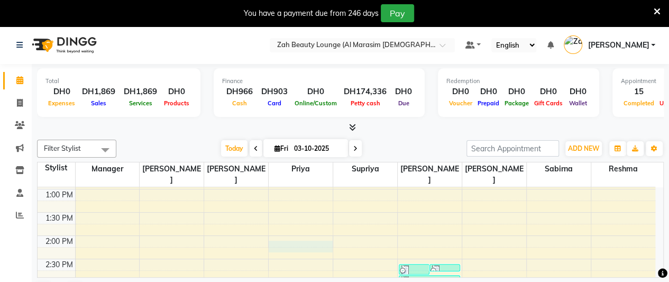
click at [303, 235] on div "5:00 AM 5:30 AM 6:00 AM 6:30 AM 7:00 AM 7:30 AM 8:00 AM 8:30 AM 9:00 AM 9:30 AM…" at bounding box center [347, 259] width 618 height 884
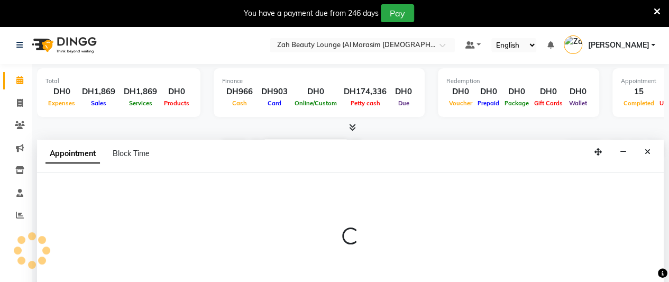
scroll to position [26, 0]
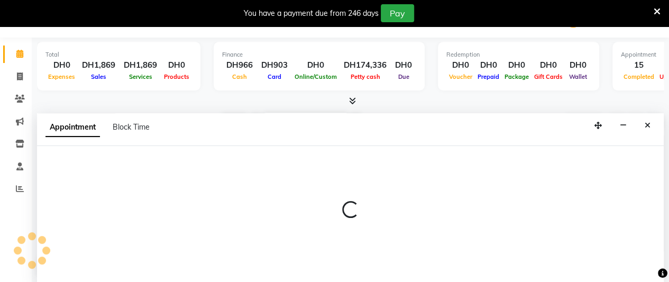
select select "38549"
select select "855"
select select "tentative"
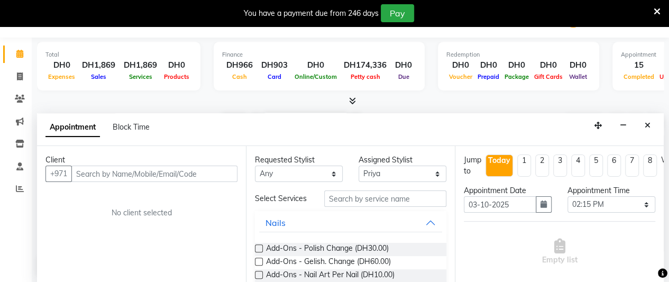
click at [201, 170] on input "text" at bounding box center [154, 174] width 166 height 16
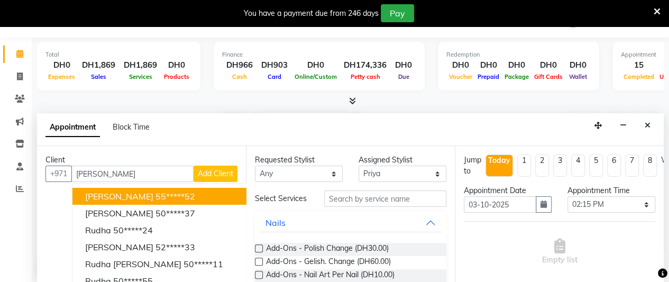
click at [156, 195] on ngb-highlight "55*****52" at bounding box center [176, 196] width 40 height 11
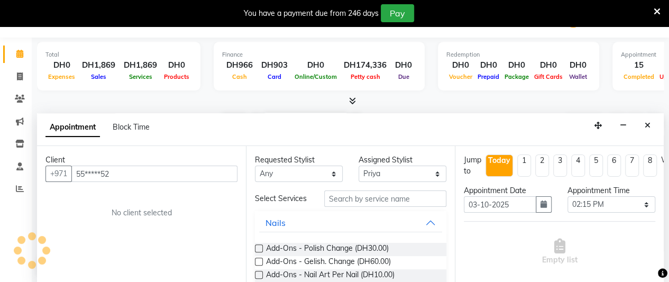
type input "55*****52"
click at [361, 198] on input "text" at bounding box center [385, 198] width 122 height 16
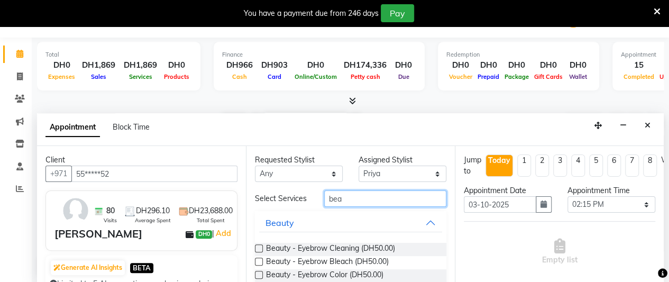
scroll to position [141, 0]
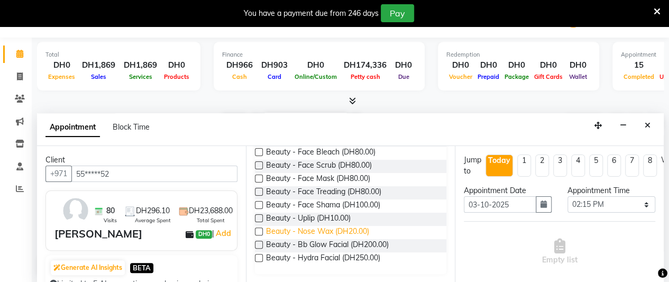
type input "bea"
click at [360, 230] on span "Beauty - Nose Wax (DH20.00)" at bounding box center [317, 232] width 103 height 13
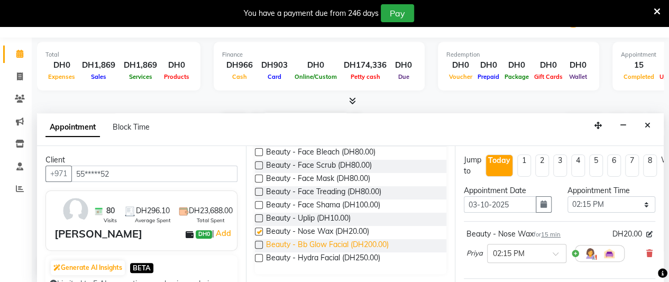
checkbox input "false"
click at [371, 245] on span "Beauty - Bb Glow Facial (DH200.00)" at bounding box center [327, 245] width 123 height 13
checkbox input "false"
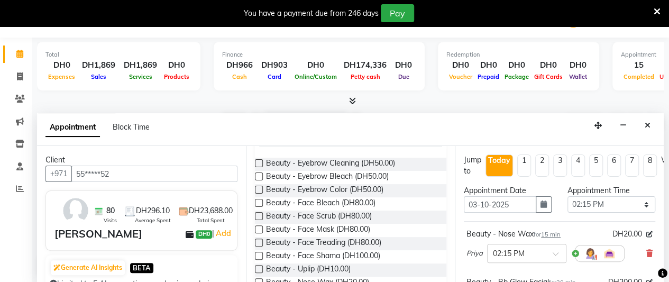
scroll to position [0, 0]
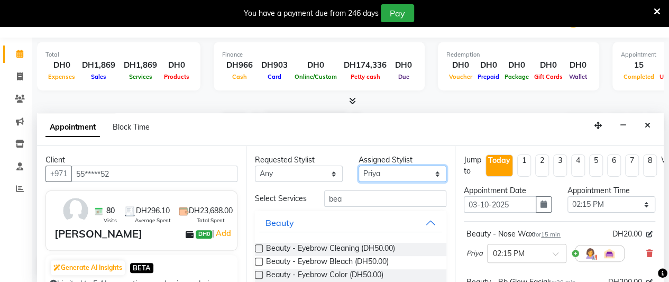
click at [398, 177] on select "Select [PERSON_NAME] Manager [PERSON_NAME] Priya Reshma Sabirna [PERSON_NAME]" at bounding box center [403, 174] width 88 height 16
select select "38551"
click at [359, 166] on select "Select [PERSON_NAME] Manager [PERSON_NAME] Priya Reshma Sabirna [PERSON_NAME]" at bounding box center [403, 174] width 88 height 16
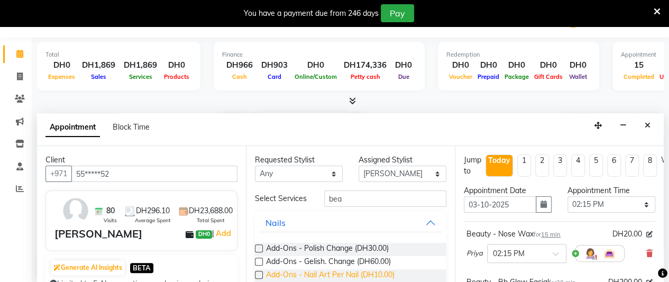
click at [387, 274] on span "Add-Ons - Nail Art Per Nail (DH10.00)" at bounding box center [330, 275] width 129 height 13
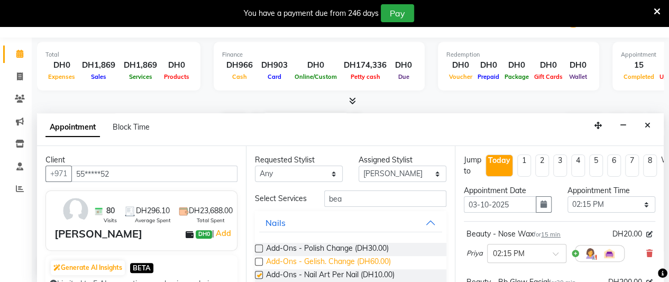
checkbox input "false"
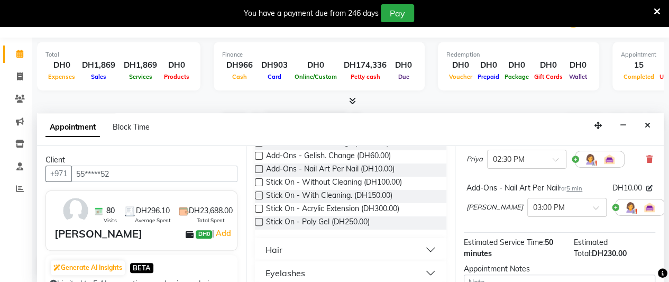
scroll to position [159, 0]
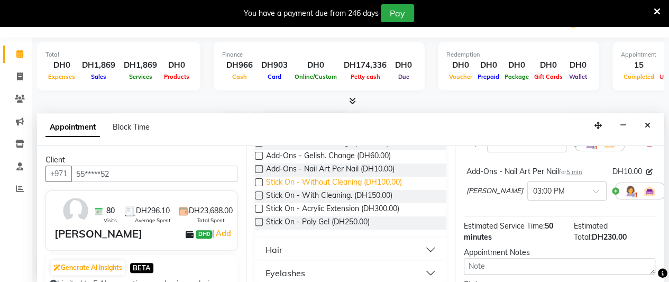
click at [381, 185] on span "Stick On - Without Cleaning (DH100.00)" at bounding box center [334, 183] width 136 height 13
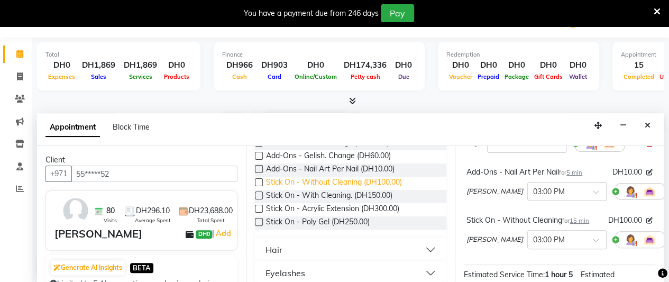
checkbox input "false"
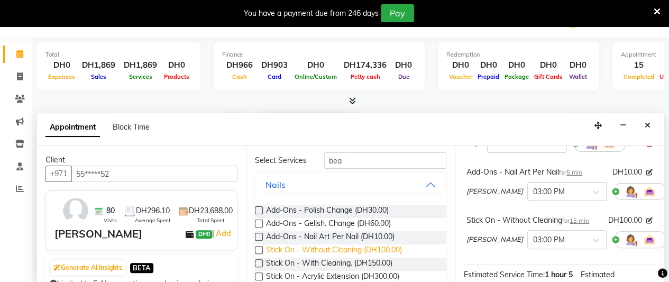
scroll to position [0, 0]
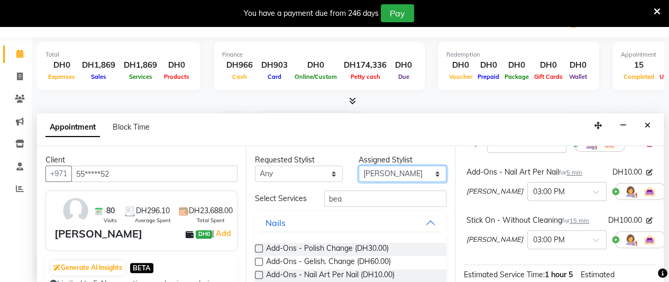
click at [385, 177] on select "Select [PERSON_NAME] Manager [PERSON_NAME] Priya Reshma Sabirna [PERSON_NAME]" at bounding box center [403, 174] width 88 height 16
select select "38553"
click at [359, 166] on select "Select [PERSON_NAME] Manager [PERSON_NAME] Priya Reshma Sabirna [PERSON_NAME]" at bounding box center [403, 174] width 88 height 16
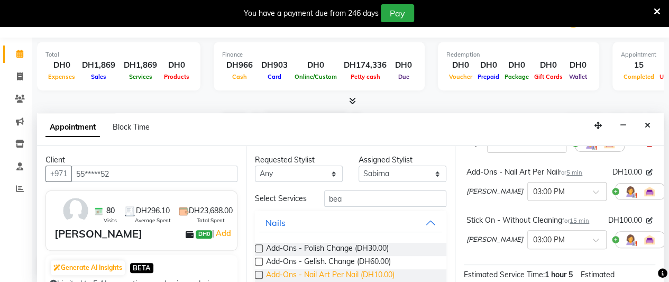
click at [380, 278] on span "Add-Ons - Nail Art Per Nail (DH10.00)" at bounding box center [330, 275] width 129 height 13
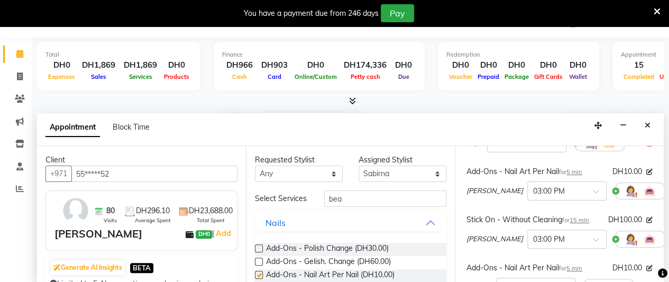
checkbox input "false"
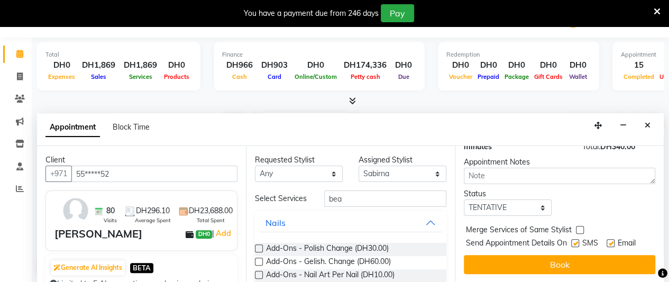
scroll to position [300, 0]
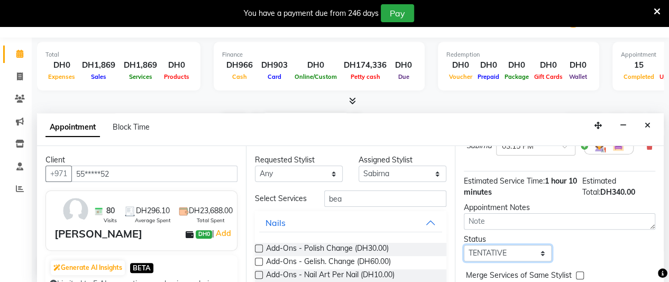
click at [517, 255] on select "Select TENTATIVE CONFIRM CHECK-IN UPCOMING" at bounding box center [508, 253] width 88 height 16
select select "confirm booking"
click at [464, 245] on select "Select TENTATIVE CONFIRM CHECK-IN UPCOMING" at bounding box center [508, 253] width 88 height 16
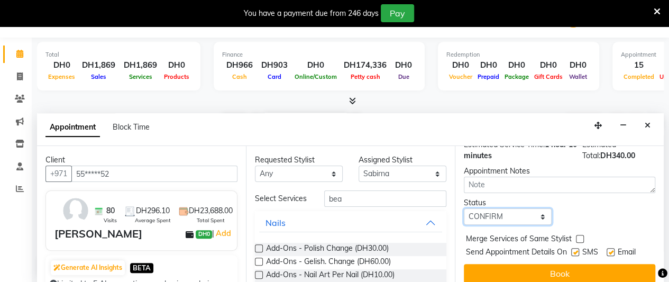
scroll to position [353, 0]
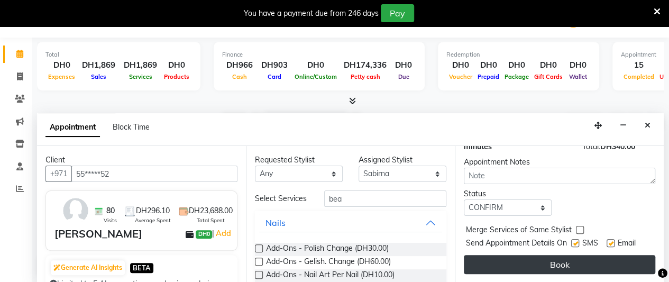
click at [529, 260] on button "Book" at bounding box center [559, 264] width 191 height 19
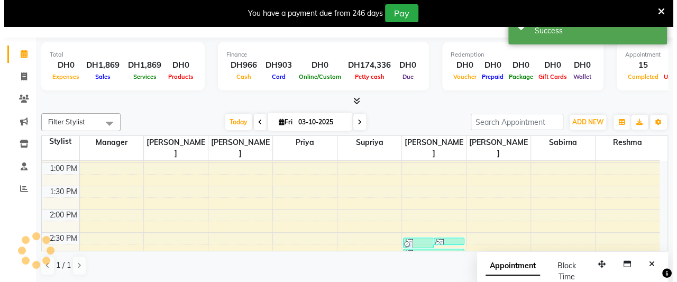
scroll to position [0, 0]
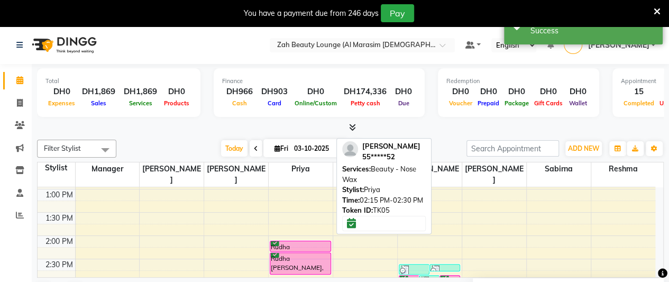
click at [300, 249] on div at bounding box center [300, 251] width 60 height 4
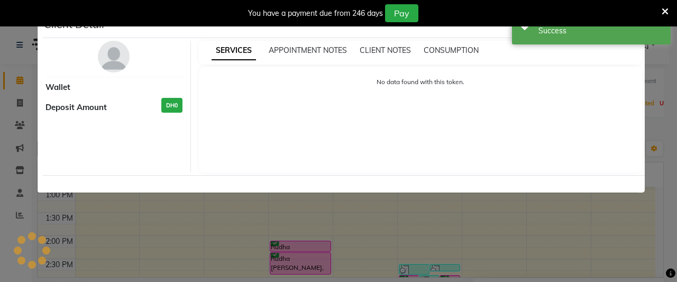
select select "6"
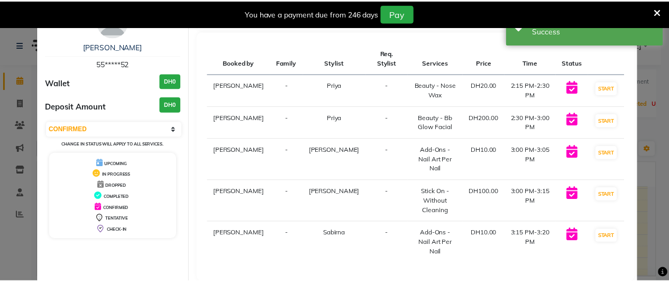
scroll to position [52, 0]
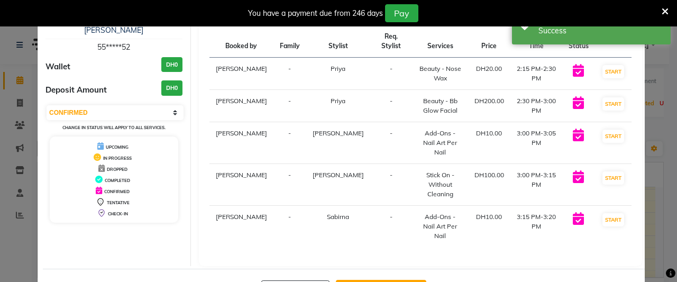
select select "service"
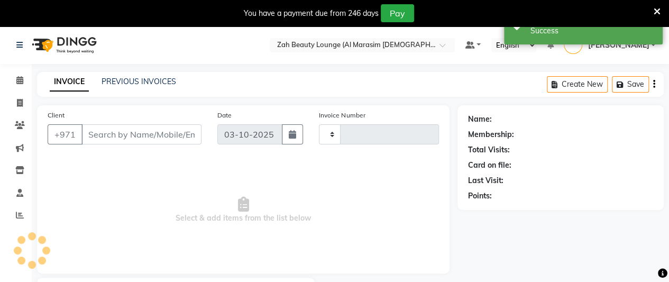
type input "1388"
select select "5617"
type input "55*****52"
select select "38553"
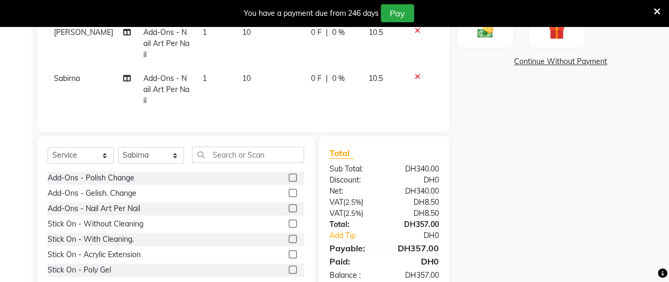
scroll to position [137, 0]
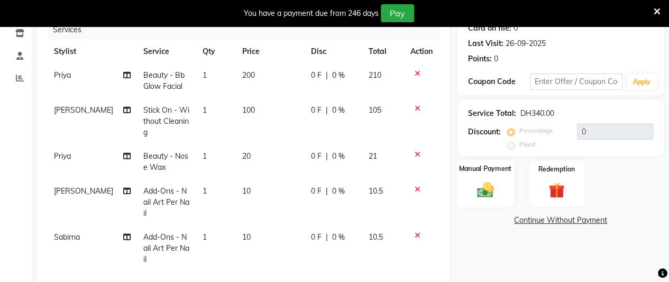
click at [485, 189] on img at bounding box center [485, 189] width 27 height 19
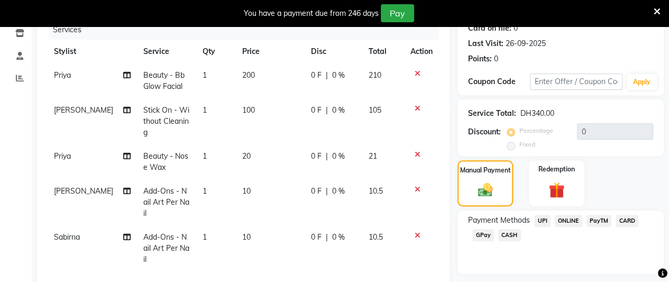
click at [624, 219] on span "CARD" at bounding box center [627, 221] width 23 height 12
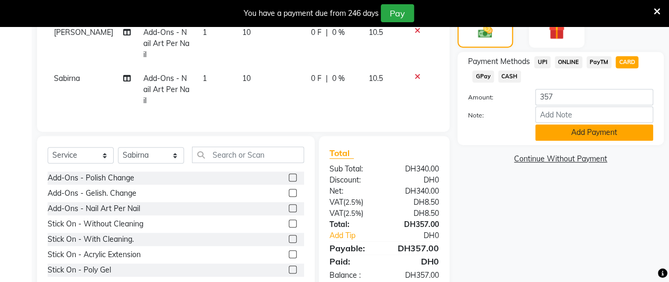
click at [591, 130] on button "Add Payment" at bounding box center [594, 132] width 118 height 16
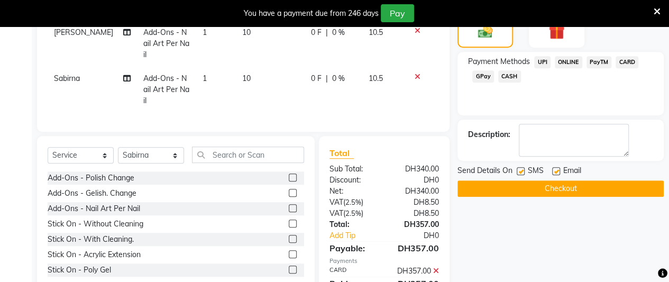
click at [589, 190] on button "Checkout" at bounding box center [561, 188] width 206 height 16
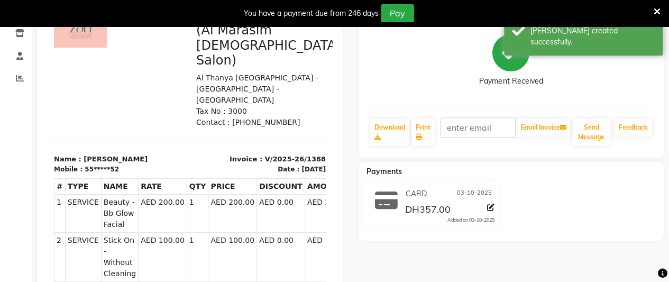
scroll to position [31, 0]
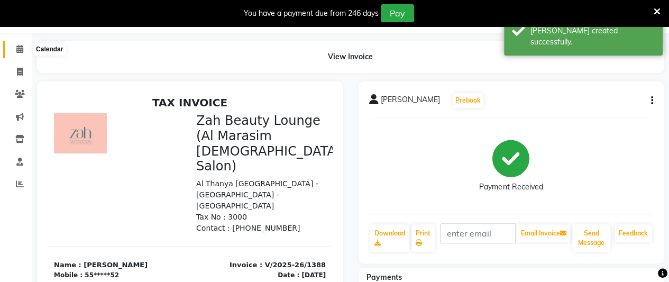
click at [19, 46] on icon at bounding box center [19, 49] width 7 height 8
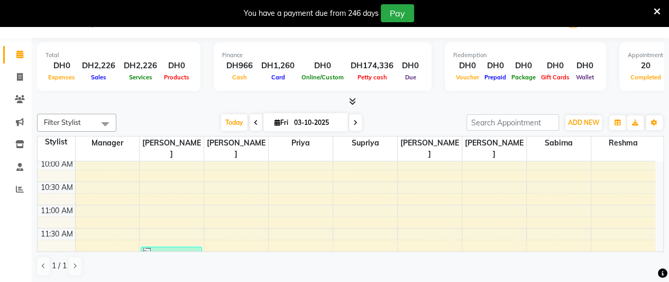
scroll to position [311, 0]
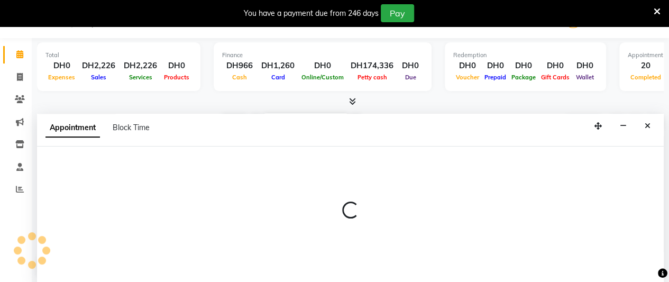
scroll to position [26, 0]
select select "38549"
select select "795"
select select "tentative"
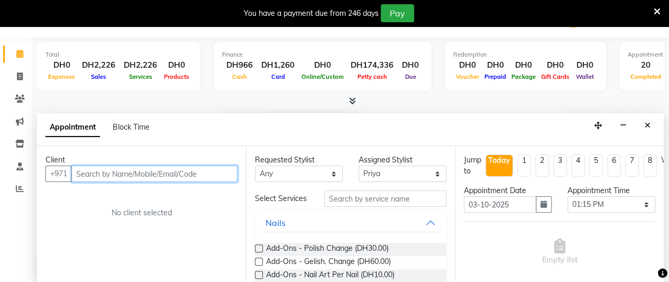
click at [169, 172] on input "text" at bounding box center [154, 174] width 166 height 16
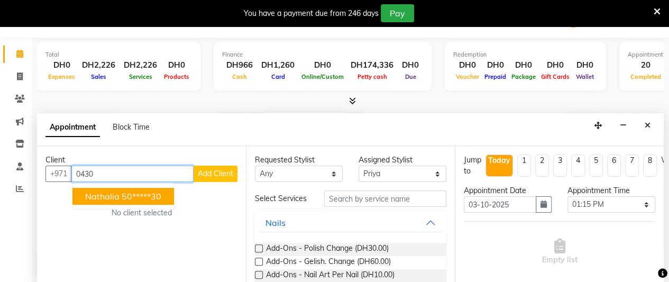
click at [134, 193] on ngb-highlight "50*****30" at bounding box center [142, 196] width 40 height 11
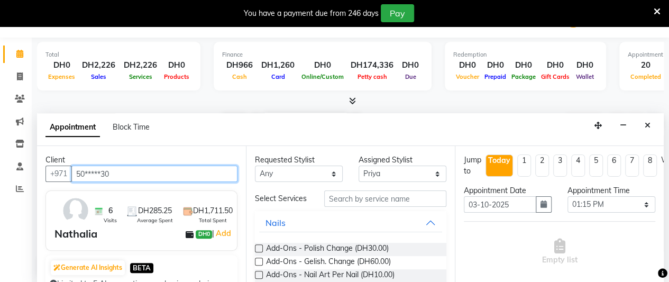
type input "50*****30"
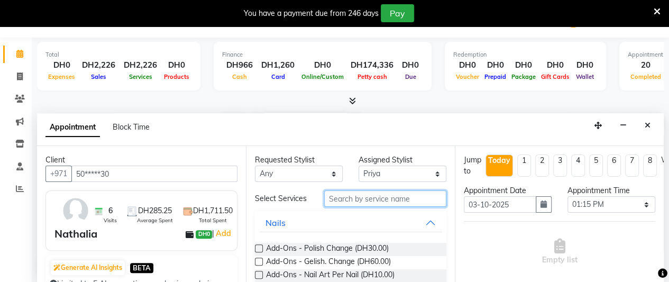
click at [402, 199] on input "text" at bounding box center [385, 198] width 122 height 16
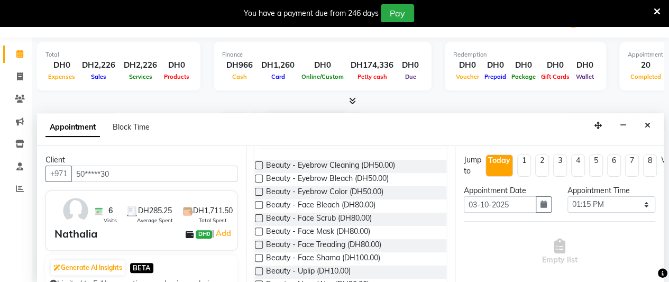
scroll to position [106, 0]
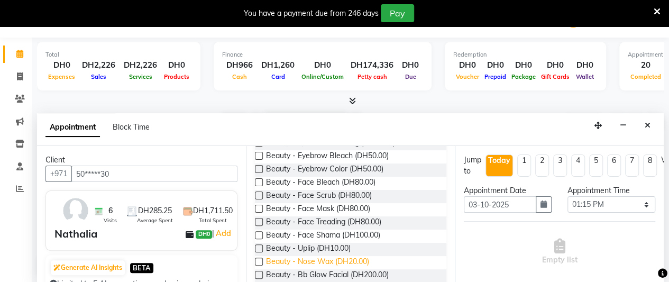
type input "bea"
click at [364, 269] on span "Beauty - Nose Wax (DH20.00)" at bounding box center [317, 262] width 103 height 13
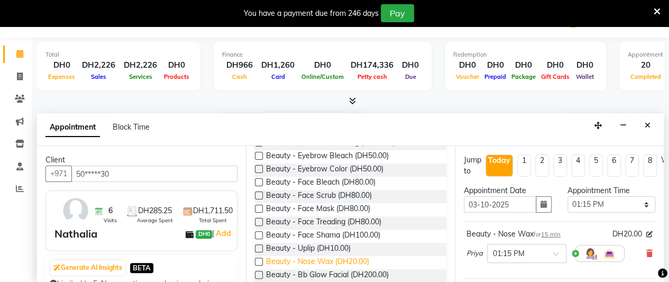
click at [364, 269] on span "Beauty - Nose Wax (DH20.00)" at bounding box center [317, 262] width 103 height 13
checkbox input "false"
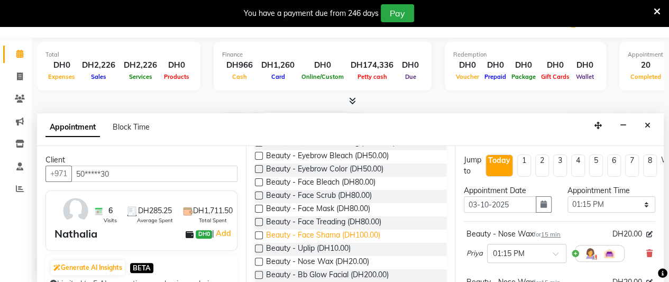
click at [361, 237] on span "Beauty - Face Shama (DH100.00)" at bounding box center [323, 236] width 114 height 13
checkbox input "false"
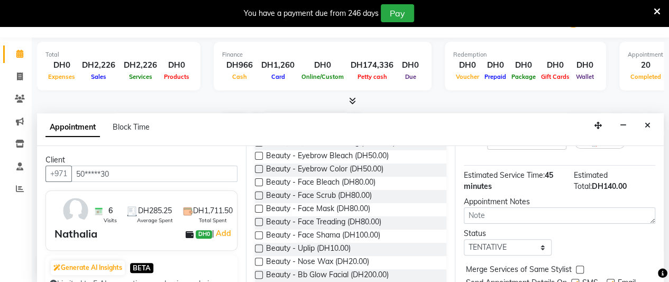
scroll to position [257, 0]
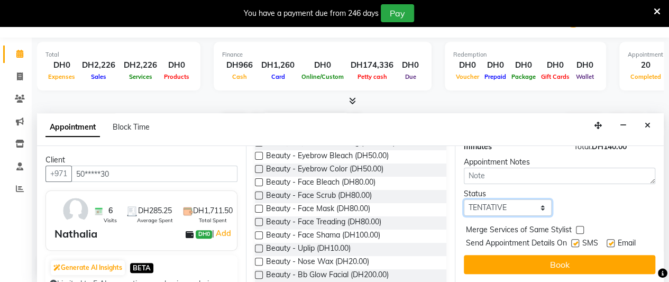
click at [490, 200] on select "Select TENTATIVE CONFIRM CHECK-IN UPCOMING" at bounding box center [508, 207] width 88 height 16
select select "confirm booking"
click at [464, 199] on select "Select TENTATIVE CONFIRM CHECK-IN UPCOMING" at bounding box center [508, 207] width 88 height 16
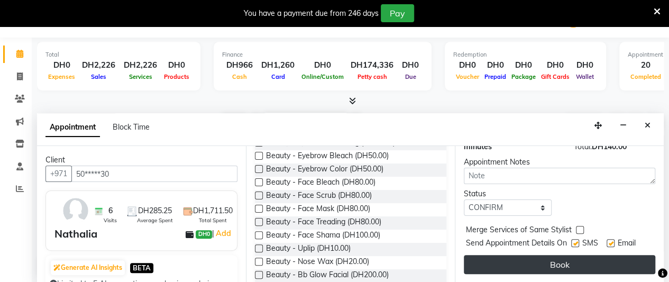
click at [507, 255] on button "Book" at bounding box center [559, 264] width 191 height 19
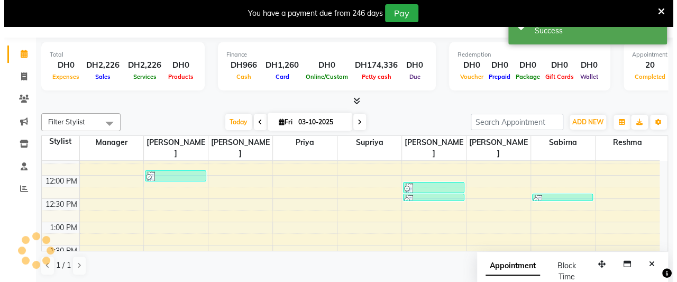
scroll to position [0, 0]
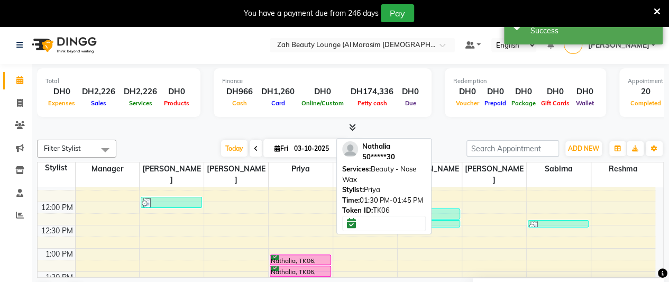
click at [306, 266] on div "Nathalia, TK06, 01:30 PM-01:45 PM, Beauty - Nose Wax" at bounding box center [300, 271] width 60 height 10
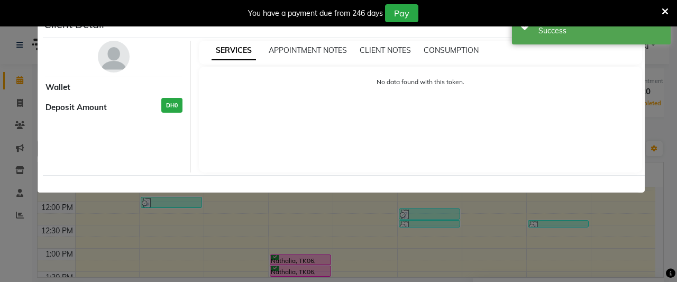
select select "6"
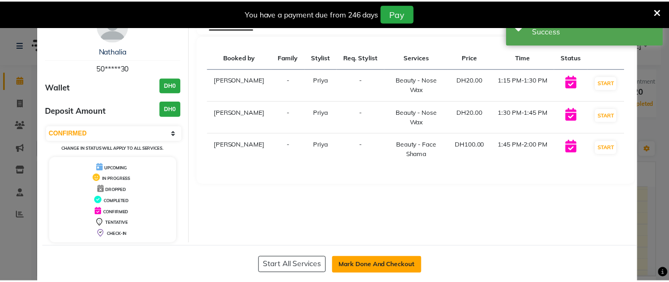
scroll to position [47, 0]
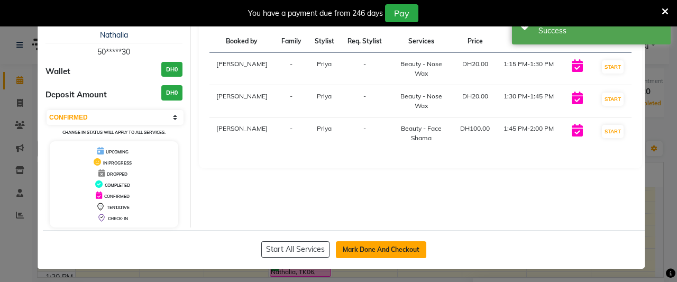
click at [395, 241] on button "Mark Done And Checkout" at bounding box center [381, 249] width 90 height 17
select select "service"
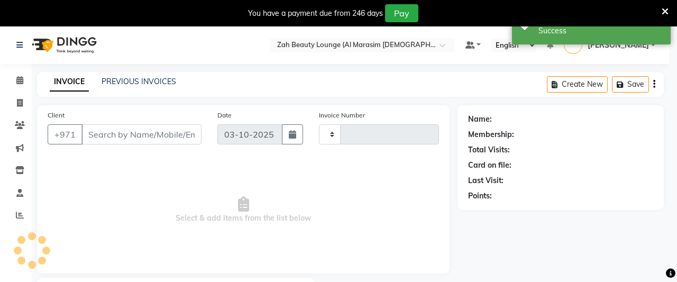
type input "1389"
select select "5617"
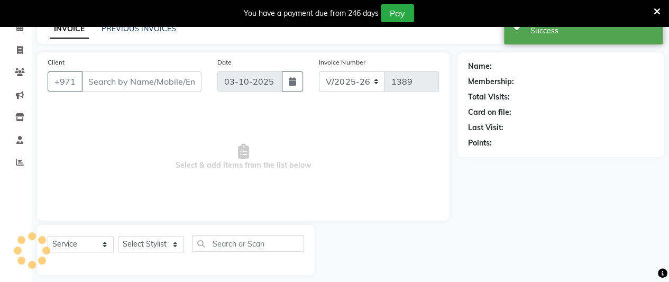
scroll to position [61, 0]
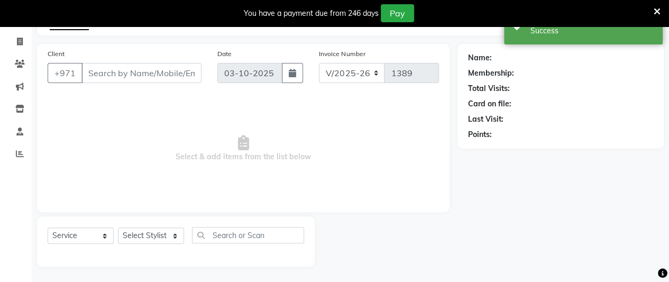
type input "50*****30"
select select "38549"
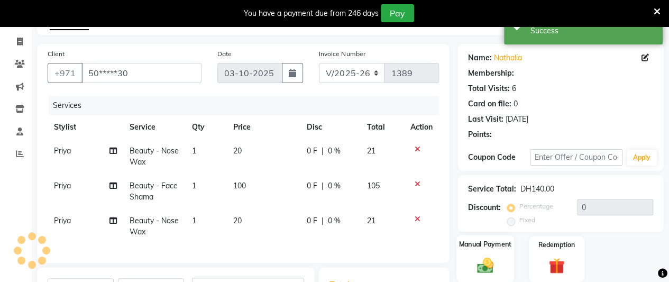
scroll to position [226, 0]
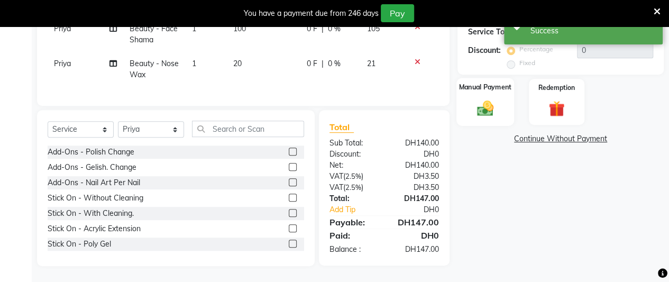
click at [483, 98] on img at bounding box center [485, 107] width 27 height 19
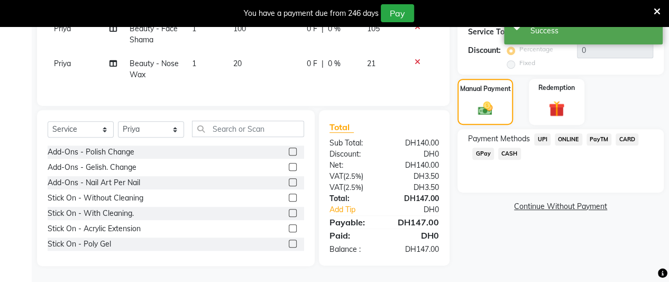
drag, startPoint x: 633, startPoint y: 125, endPoint x: 633, endPoint y: 153, distance: 28.0
click at [634, 133] on span "CARD" at bounding box center [627, 139] width 23 height 12
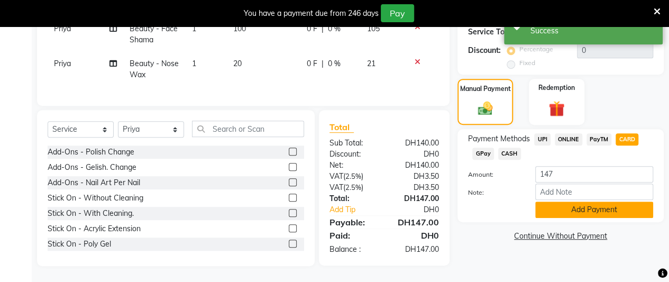
click at [605, 202] on button "Add Payment" at bounding box center [594, 210] width 118 height 16
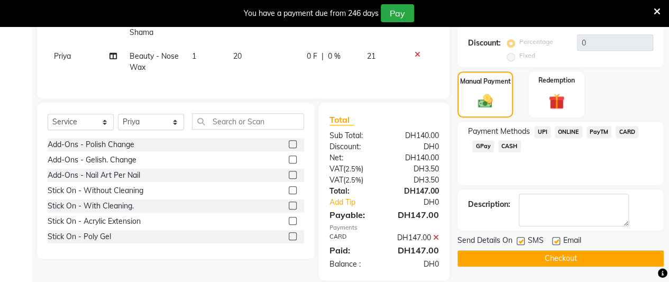
click at [592, 261] on button "Checkout" at bounding box center [561, 258] width 206 height 16
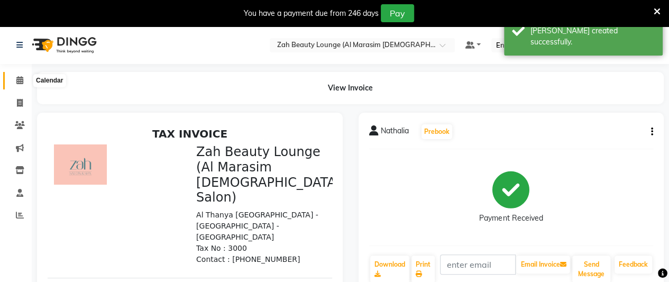
click at [21, 80] on icon at bounding box center [19, 80] width 7 height 8
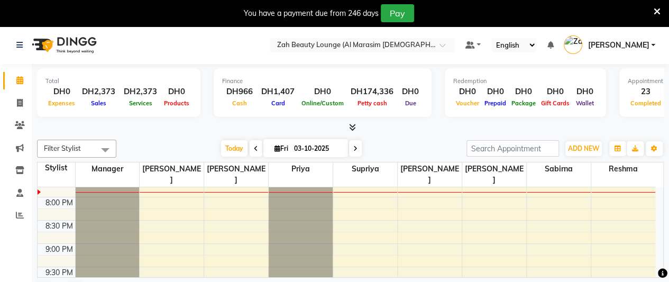
scroll to position [635, 0]
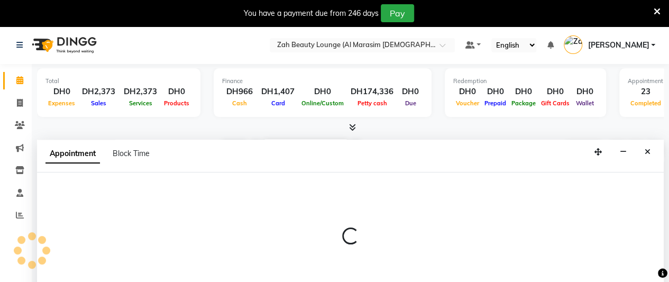
scroll to position [26, 0]
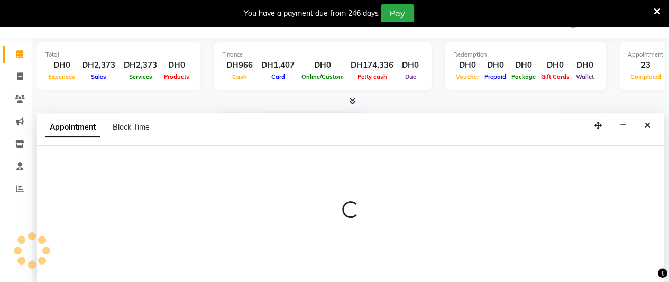
select select "38549"
select select "1155"
select select "tentative"
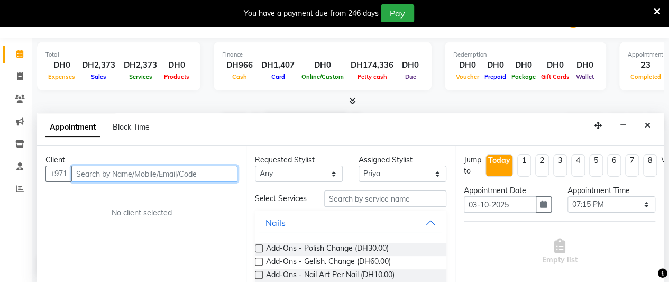
click at [165, 179] on input "text" at bounding box center [154, 174] width 166 height 16
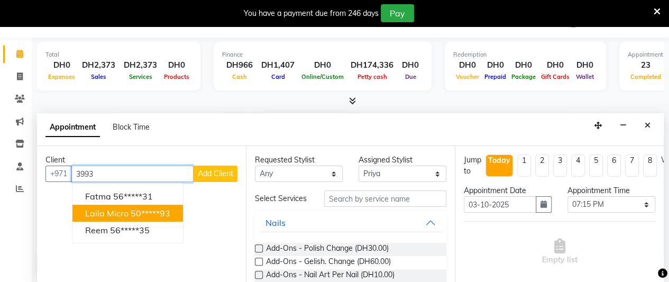
click at [164, 208] on ngb-highlight "50*****93" at bounding box center [151, 213] width 40 height 11
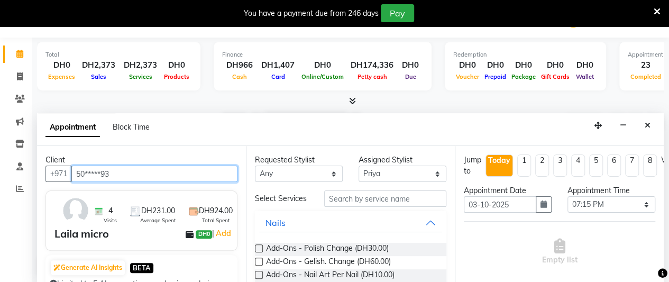
type input "50*****93"
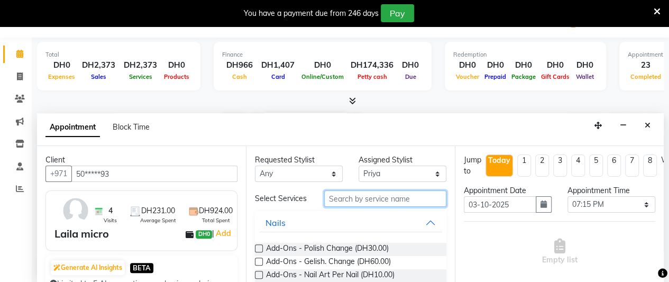
click at [403, 199] on input "text" at bounding box center [385, 198] width 122 height 16
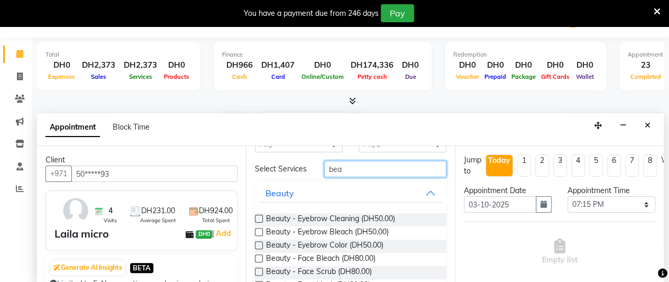
scroll to position [106, 0]
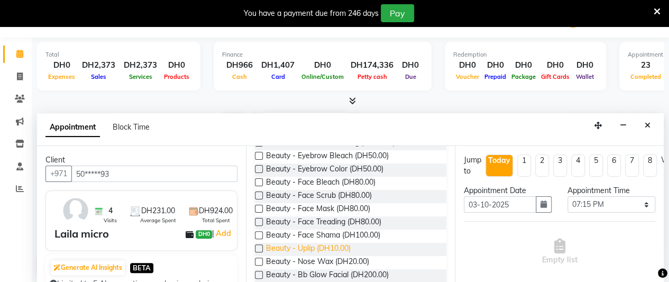
type input "bea"
click at [341, 253] on span "Beauty - Uplip (DH10.00)" at bounding box center [308, 249] width 85 height 13
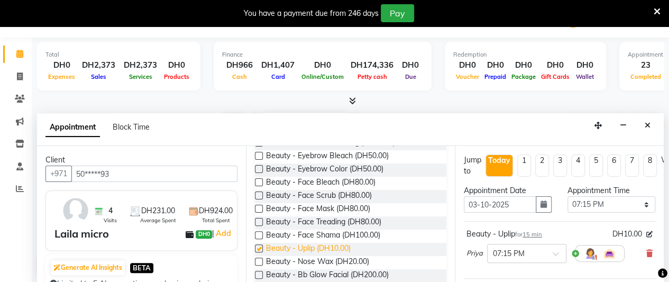
checkbox input "false"
click at [363, 239] on span "Beauty - Face Shama (DH100.00)" at bounding box center [323, 236] width 114 height 13
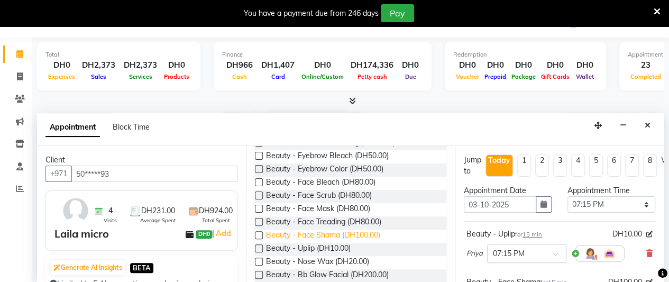
click at [363, 239] on span "Beauty - Face Shama (DH100.00)" at bounding box center [323, 236] width 114 height 13
checkbox input "false"
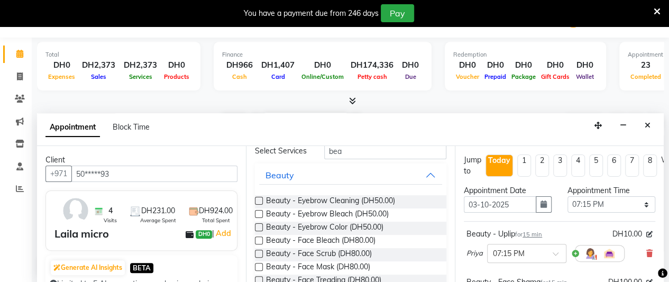
scroll to position [0, 0]
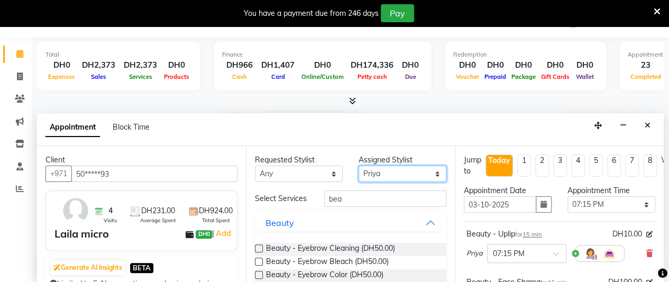
click at [401, 174] on select "Select [PERSON_NAME] Manager [PERSON_NAME] Priya Reshma Sabirna [PERSON_NAME]" at bounding box center [403, 174] width 88 height 16
select select "38550"
click at [359, 166] on select "Select [PERSON_NAME] Manager [PERSON_NAME] Priya Reshma Sabirna [PERSON_NAME]" at bounding box center [403, 174] width 88 height 16
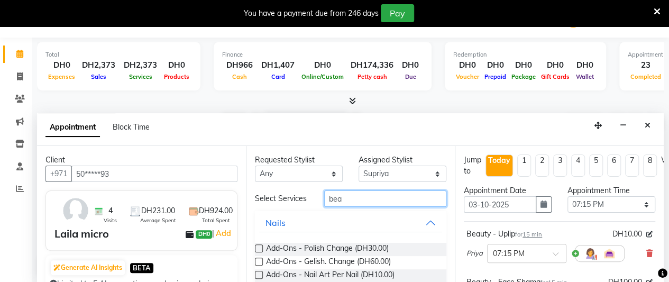
click at [369, 199] on input "bea" at bounding box center [385, 198] width 122 height 16
type input "b"
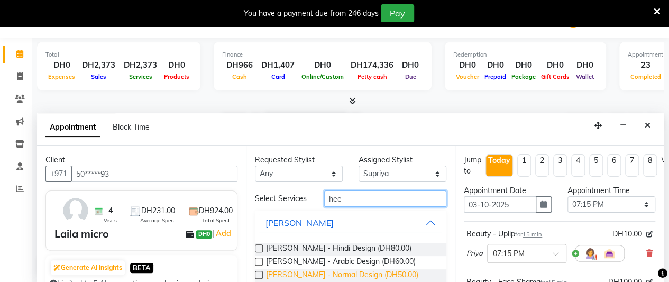
type input "hee"
click at [357, 277] on span "[PERSON_NAME] - Normal Design (DH50.00)" at bounding box center [342, 275] width 152 height 13
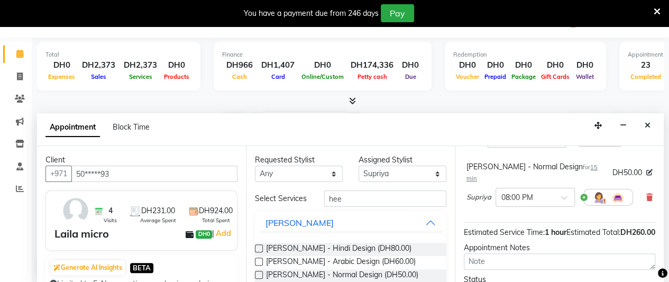
scroll to position [35, 0]
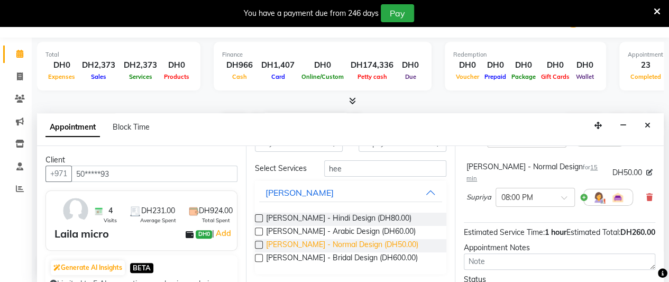
click at [367, 243] on span "[PERSON_NAME] - Normal Design (DH50.00)" at bounding box center [342, 245] width 152 height 13
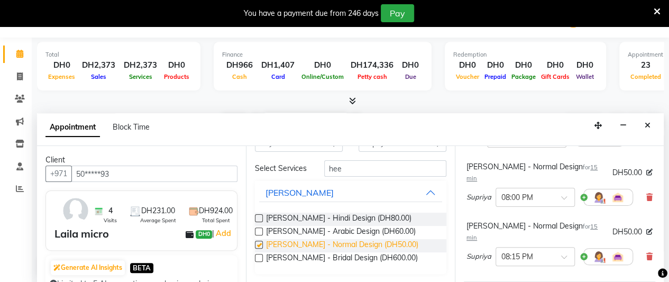
checkbox input "false"
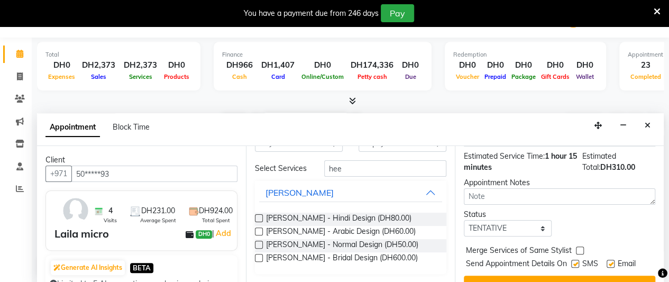
scroll to position [353, 0]
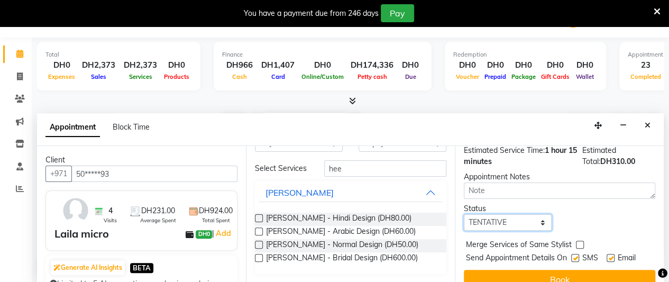
click at [500, 214] on select "Select TENTATIVE CONFIRM CHECK-IN UPCOMING" at bounding box center [508, 222] width 88 height 16
select select "confirm booking"
click at [464, 214] on select "Select TENTATIVE CONFIRM CHECK-IN UPCOMING" at bounding box center [508, 222] width 88 height 16
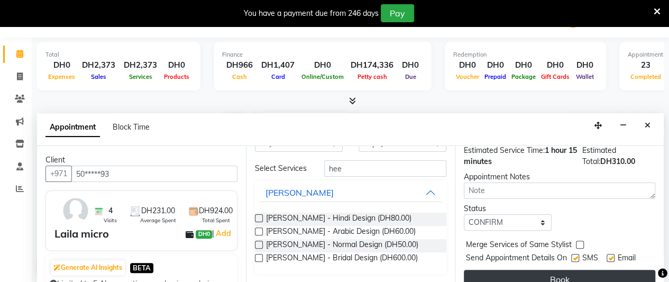
click at [500, 270] on button "Book" at bounding box center [559, 279] width 191 height 19
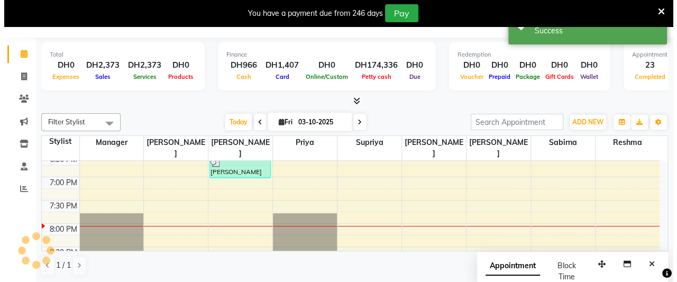
scroll to position [0, 0]
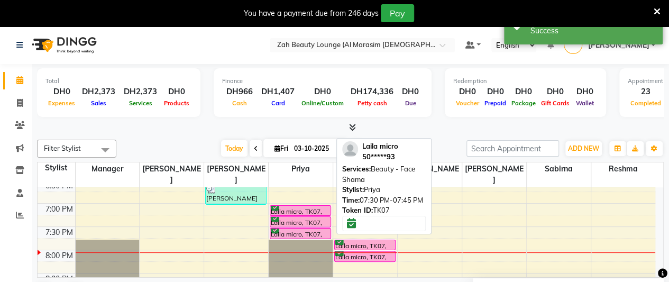
click at [300, 217] on div "Laila micro, TK07, 07:30 PM-07:45 PM, Beauty - Face Shama" at bounding box center [300, 222] width 60 height 10
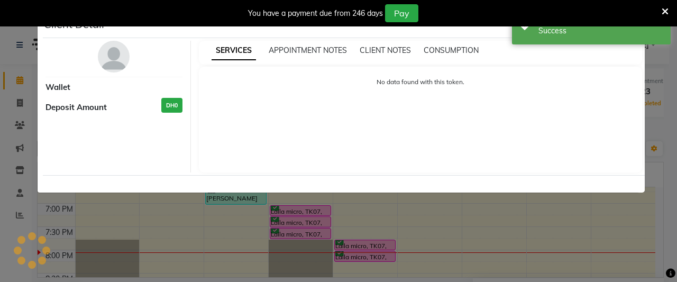
select select "6"
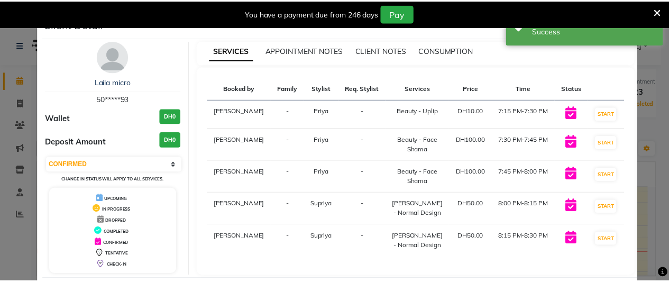
scroll to position [48, 0]
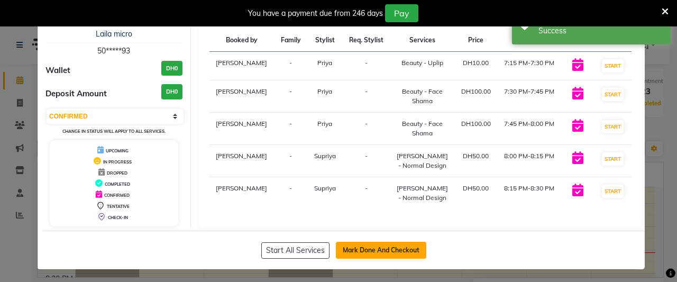
click at [374, 242] on button "Mark Done And Checkout" at bounding box center [381, 250] width 90 height 17
select select "service"
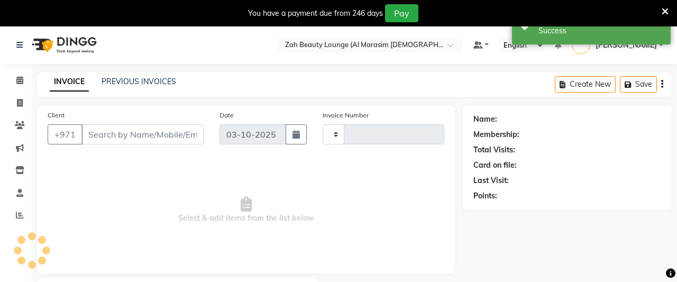
type input "1390"
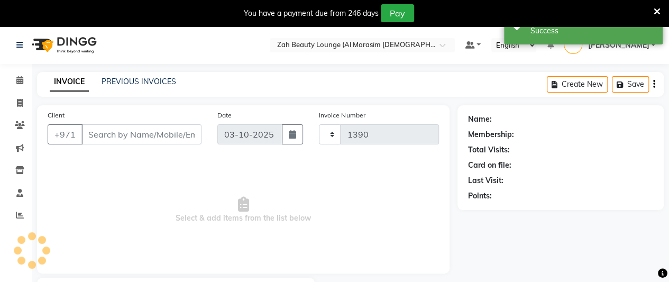
select select "5617"
type input "50*****93"
select select "38550"
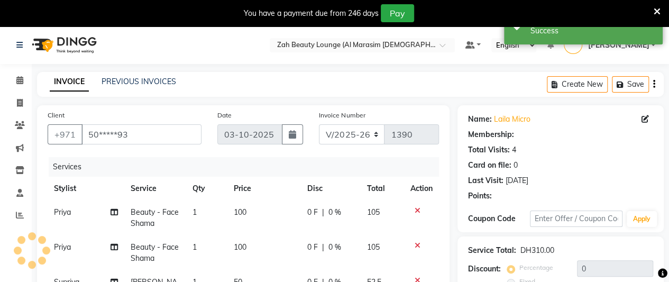
scroll to position [159, 0]
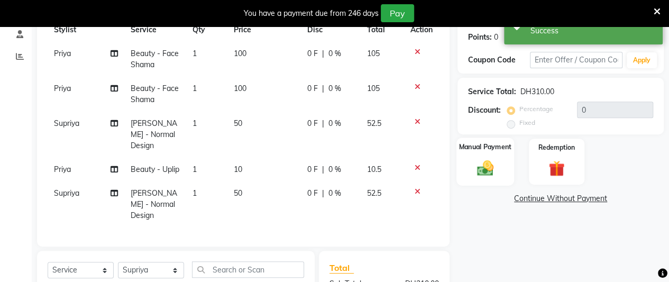
click at [494, 158] on div "Manual Payment" at bounding box center [485, 162] width 58 height 48
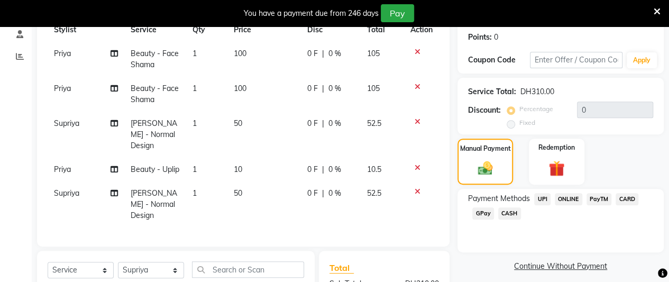
scroll to position [296, 0]
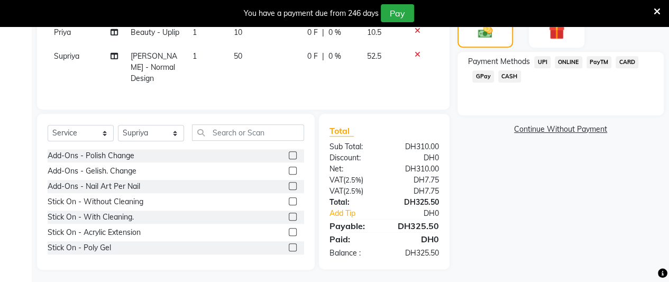
click at [512, 77] on span "CASH" at bounding box center [509, 76] width 23 height 12
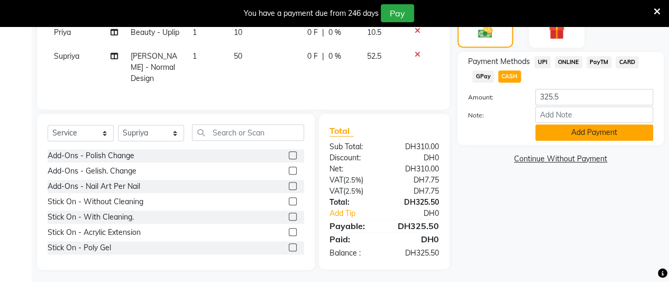
click at [600, 129] on button "Add Payment" at bounding box center [594, 132] width 118 height 16
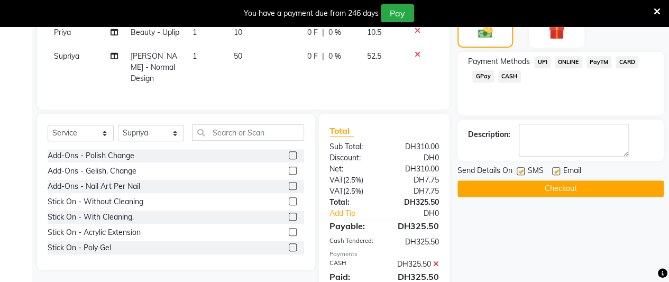
click at [583, 186] on button "Checkout" at bounding box center [561, 188] width 206 height 16
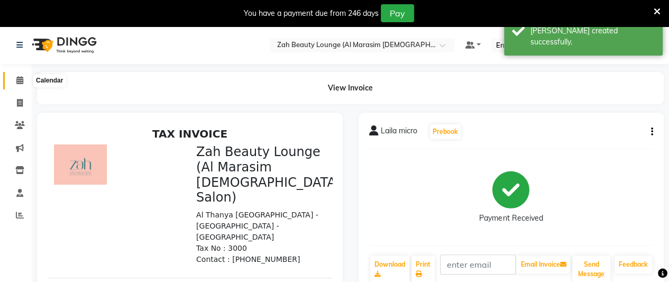
click at [17, 81] on icon at bounding box center [19, 80] width 7 height 8
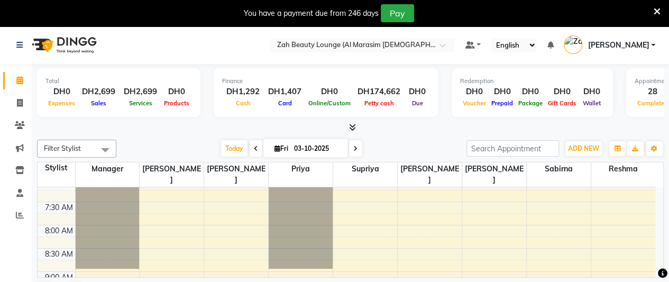
scroll to position [106, 0]
